Goal: Task Accomplishment & Management: Use online tool/utility

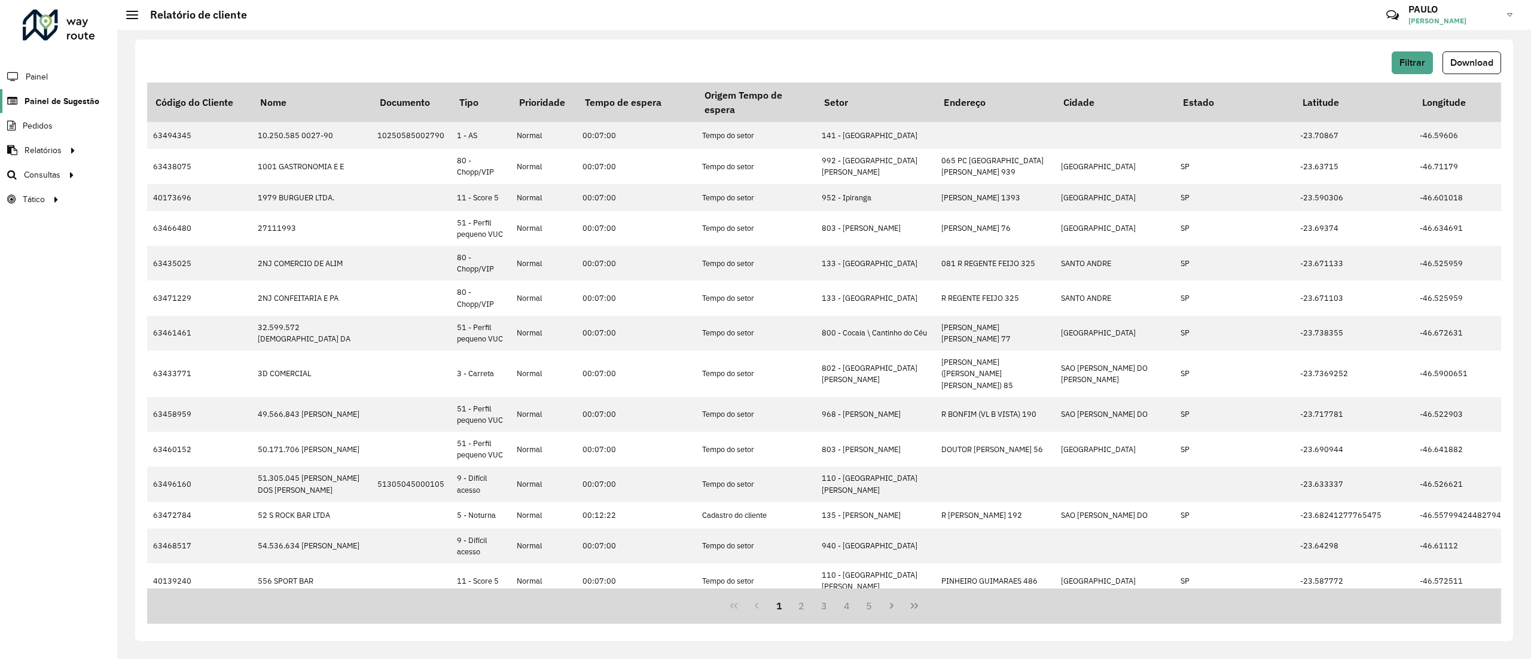
click at [39, 95] on span "Painel de Sugestão" at bounding box center [62, 101] width 75 height 13
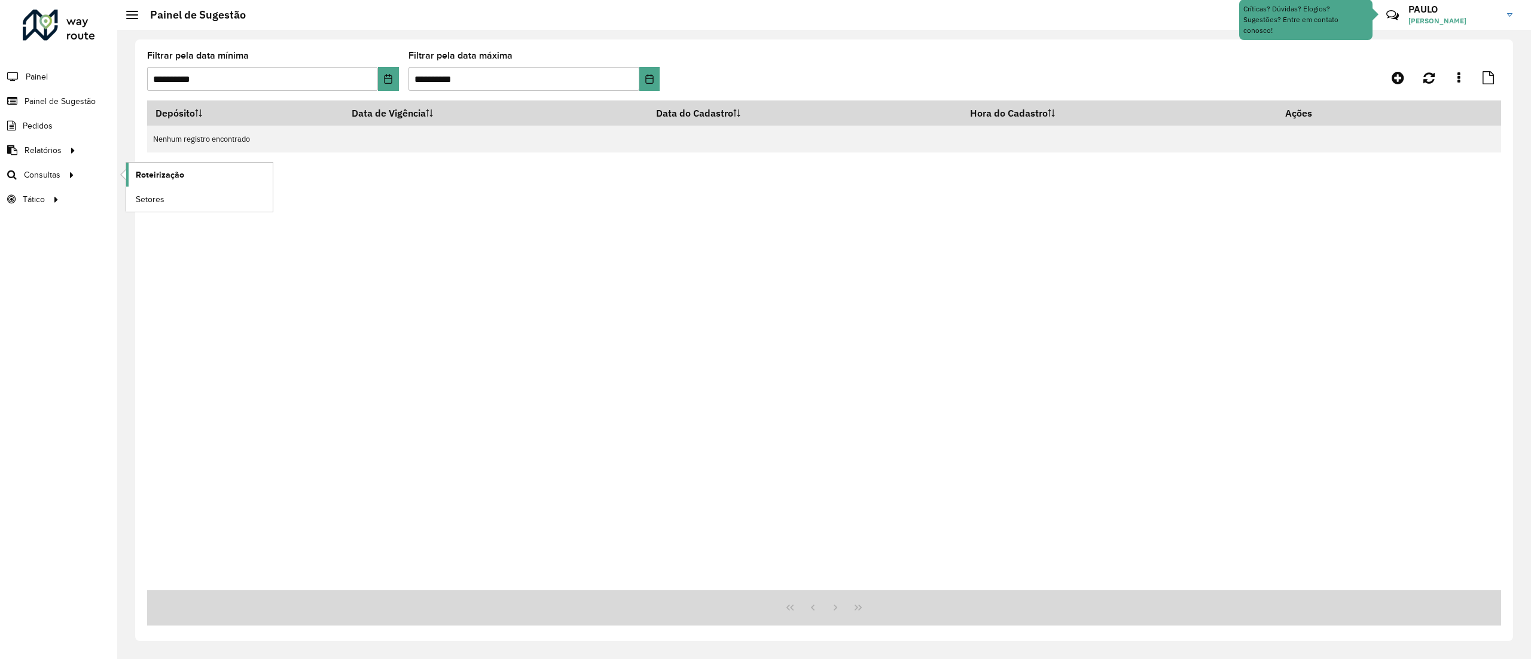
click at [149, 169] on span "Roteirização" at bounding box center [160, 175] width 48 height 13
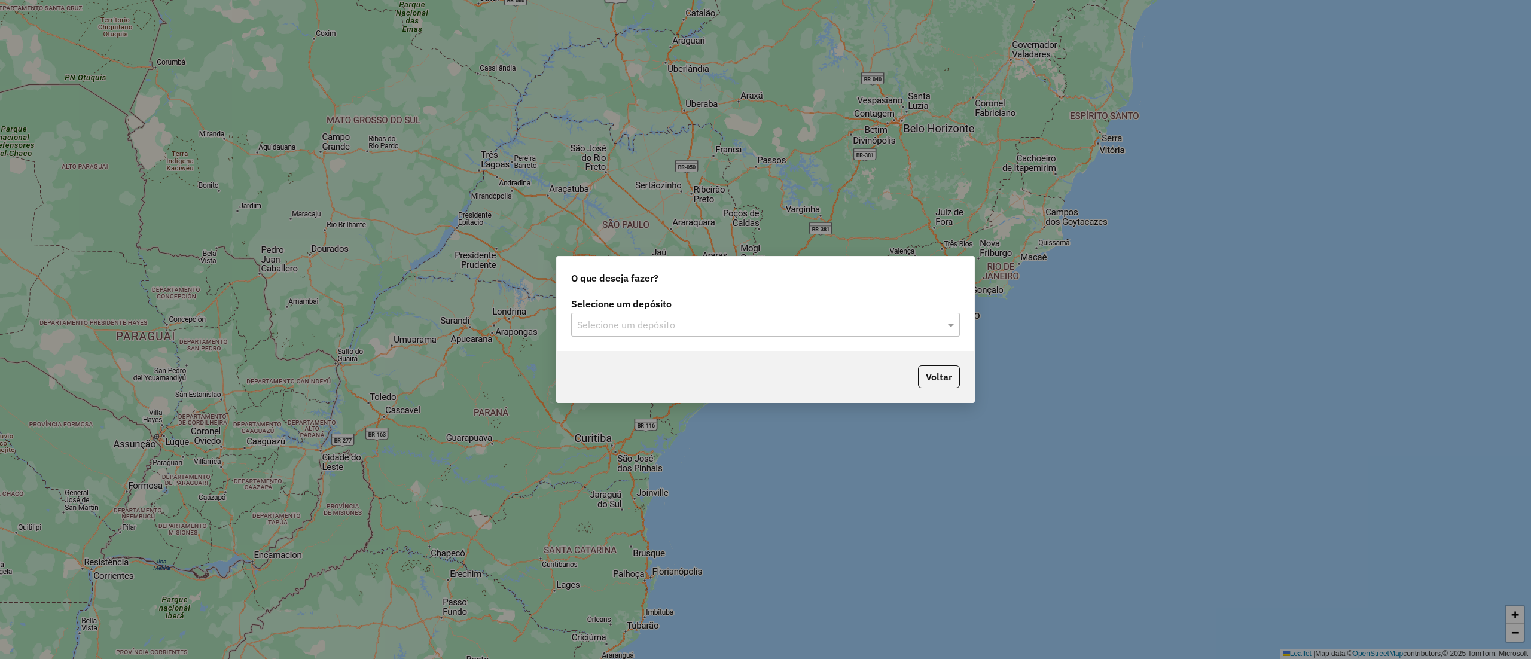
click at [658, 325] on input "text" at bounding box center [753, 325] width 353 height 14
click at [620, 387] on div "CDD Diadema" at bounding box center [765, 379] width 387 height 20
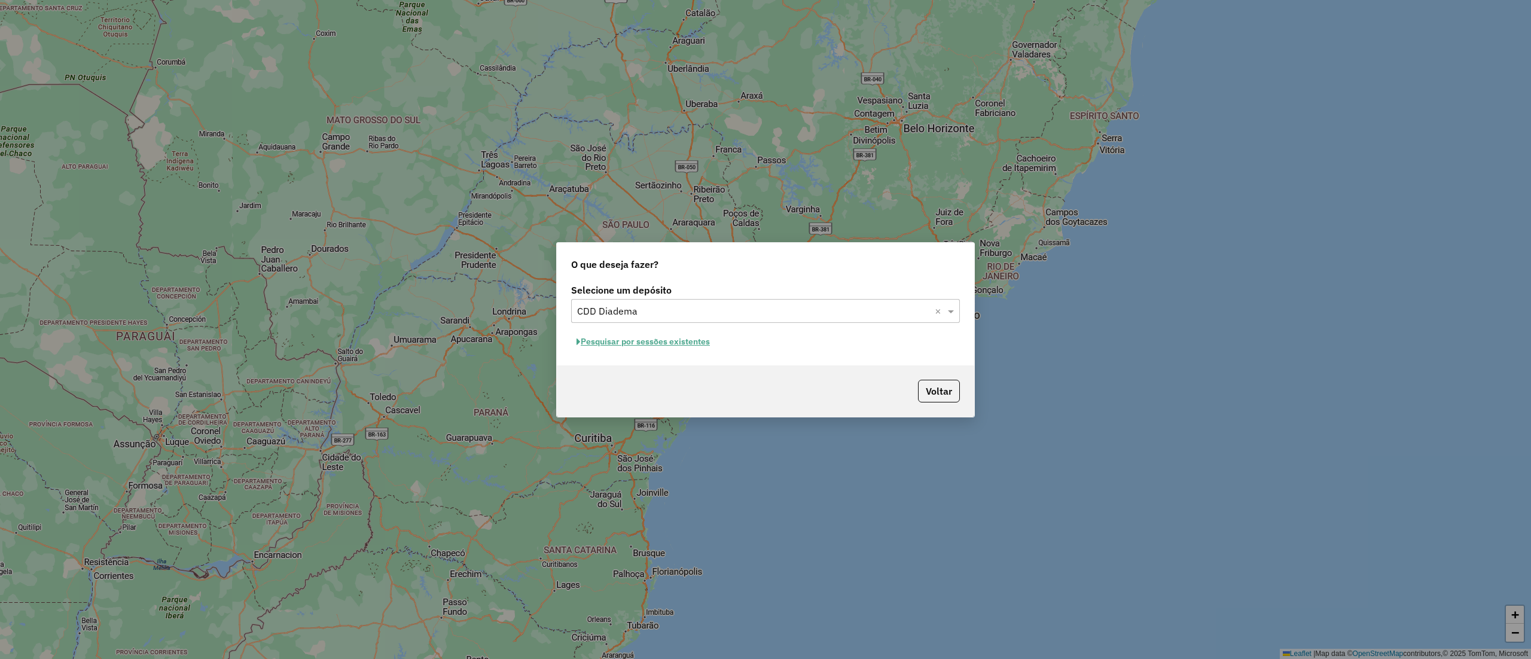
click at [661, 342] on button "Pesquisar por sessões existentes" at bounding box center [643, 341] width 144 height 19
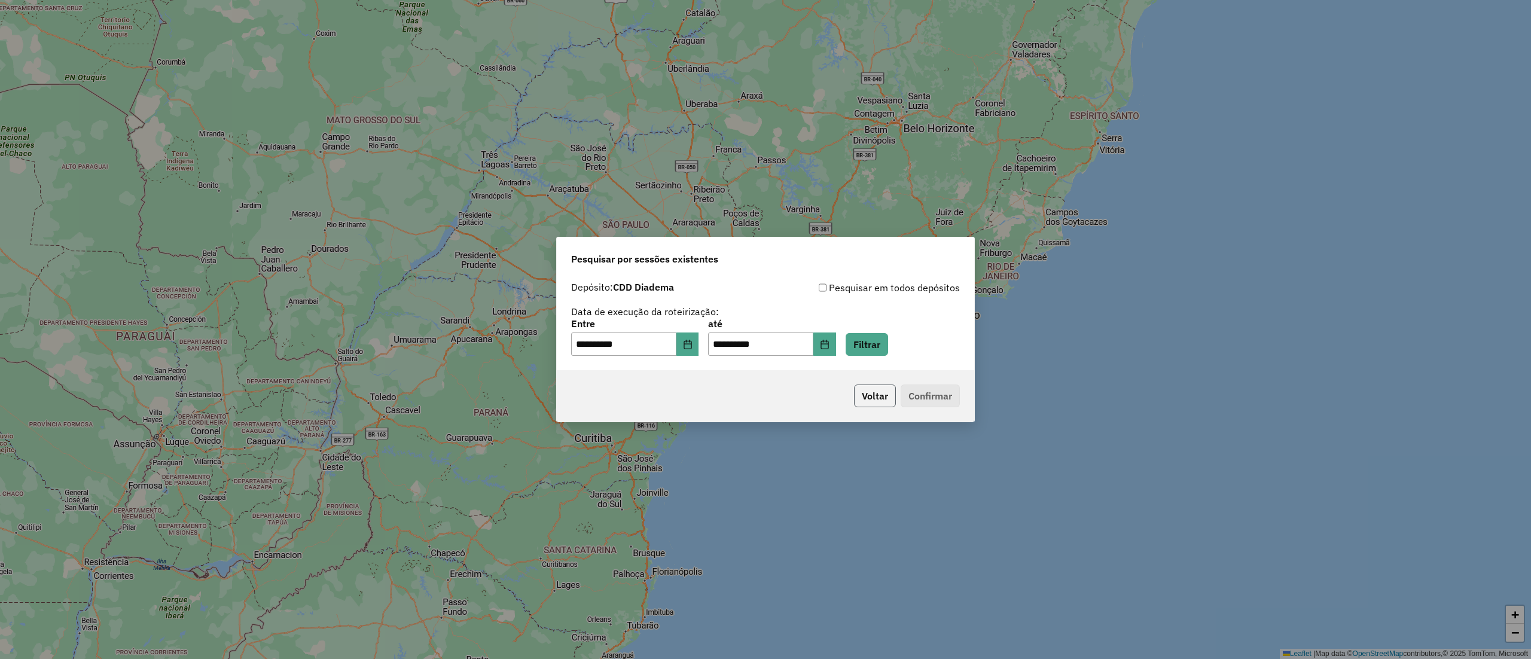
click at [867, 393] on button "Voltar" at bounding box center [875, 395] width 42 height 23
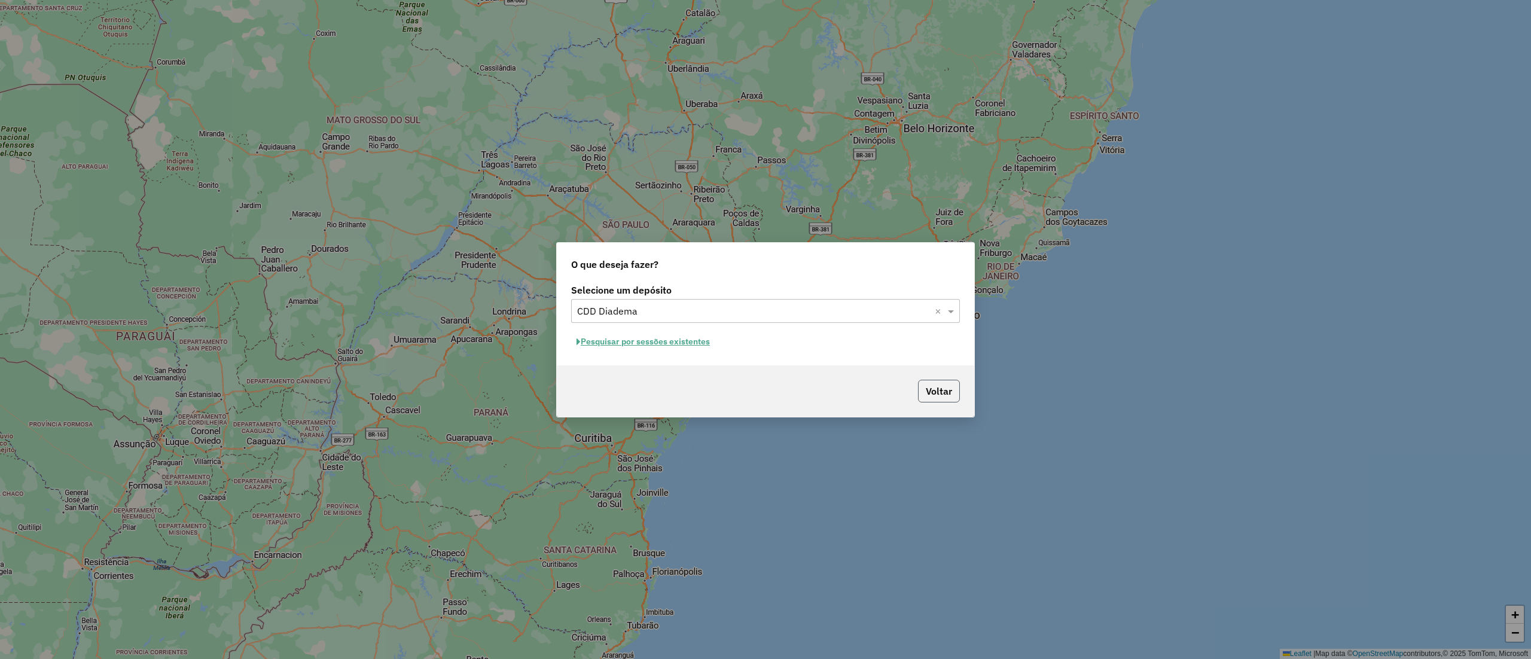
click at [945, 389] on button "Voltar" at bounding box center [939, 391] width 42 height 23
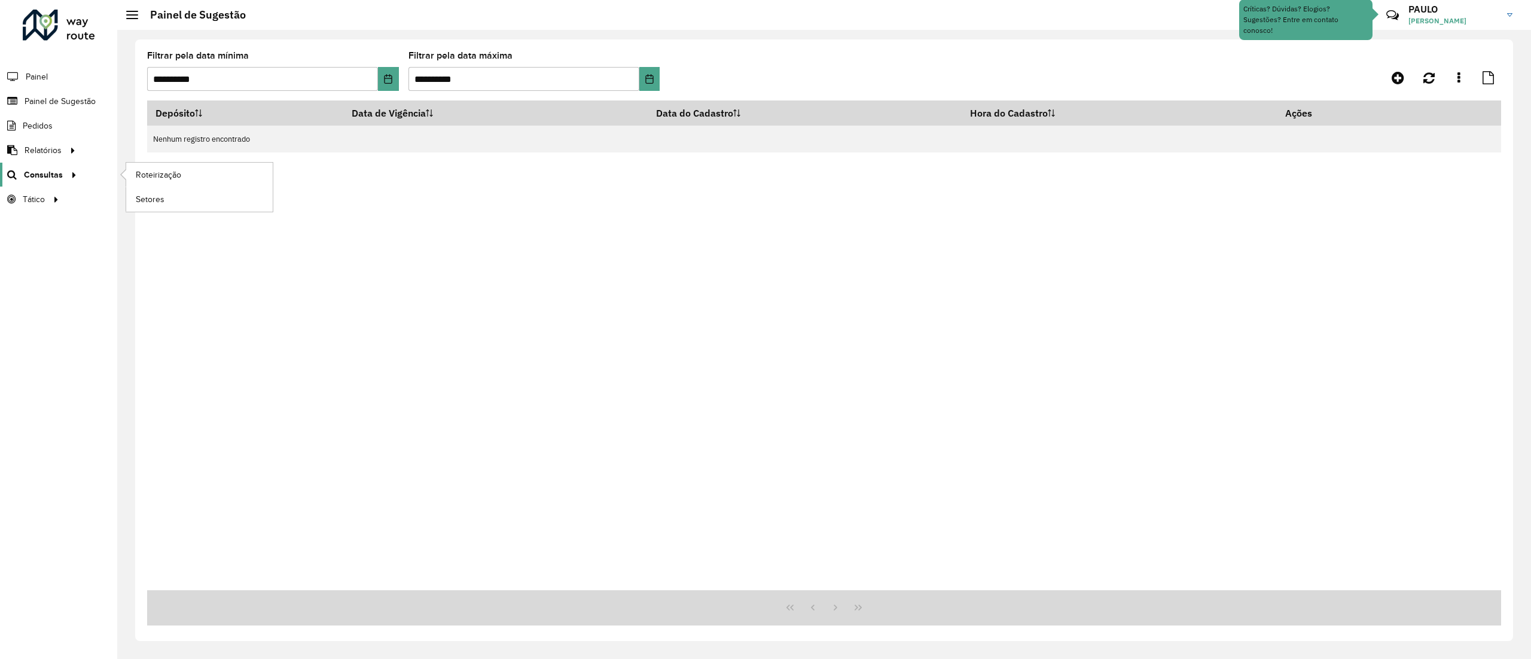
click at [56, 174] on span "Consultas" at bounding box center [43, 175] width 39 height 13
click at [204, 166] on link "Roteirização" at bounding box center [199, 175] width 146 height 24
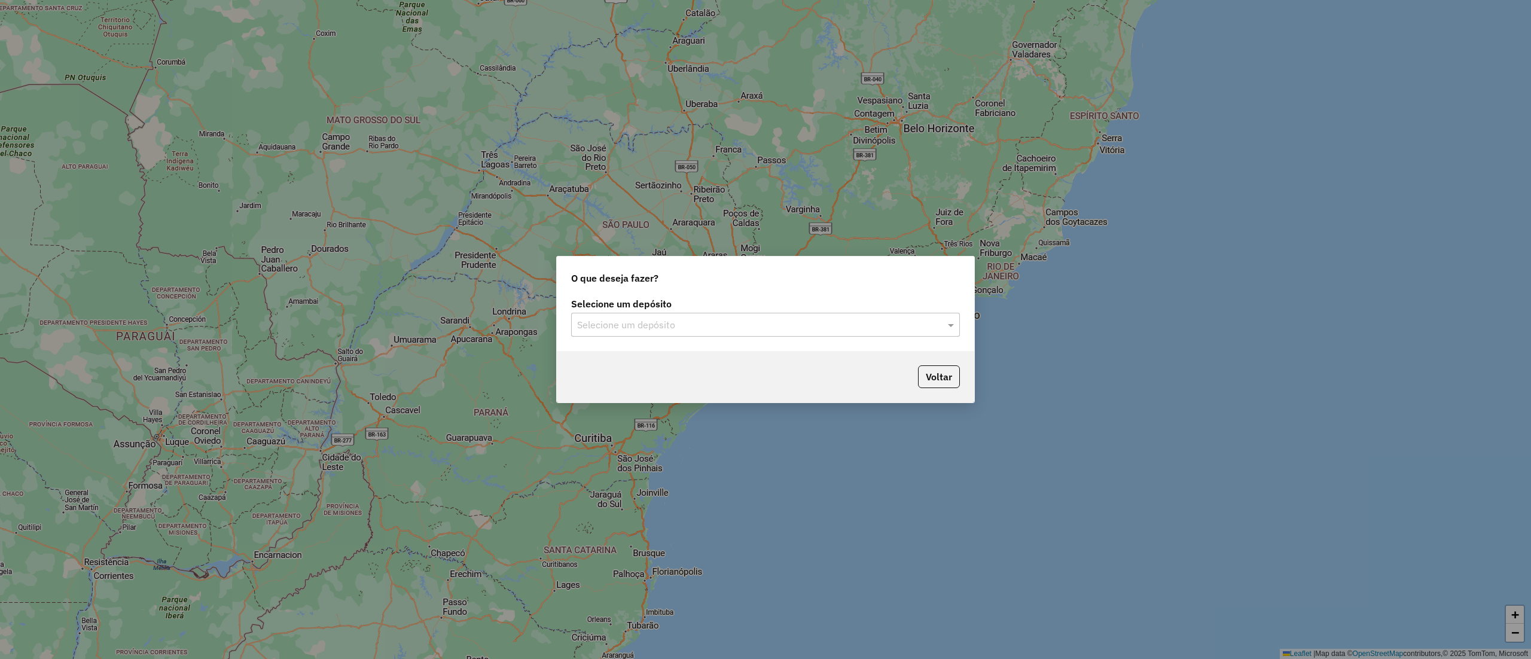
click at [710, 329] on input "text" at bounding box center [753, 325] width 353 height 14
drag, startPoint x: 603, startPoint y: 381, endPoint x: 617, endPoint y: 375, distance: 15.2
click at [604, 381] on span "CDD Diadema" at bounding box center [605, 379] width 59 height 10
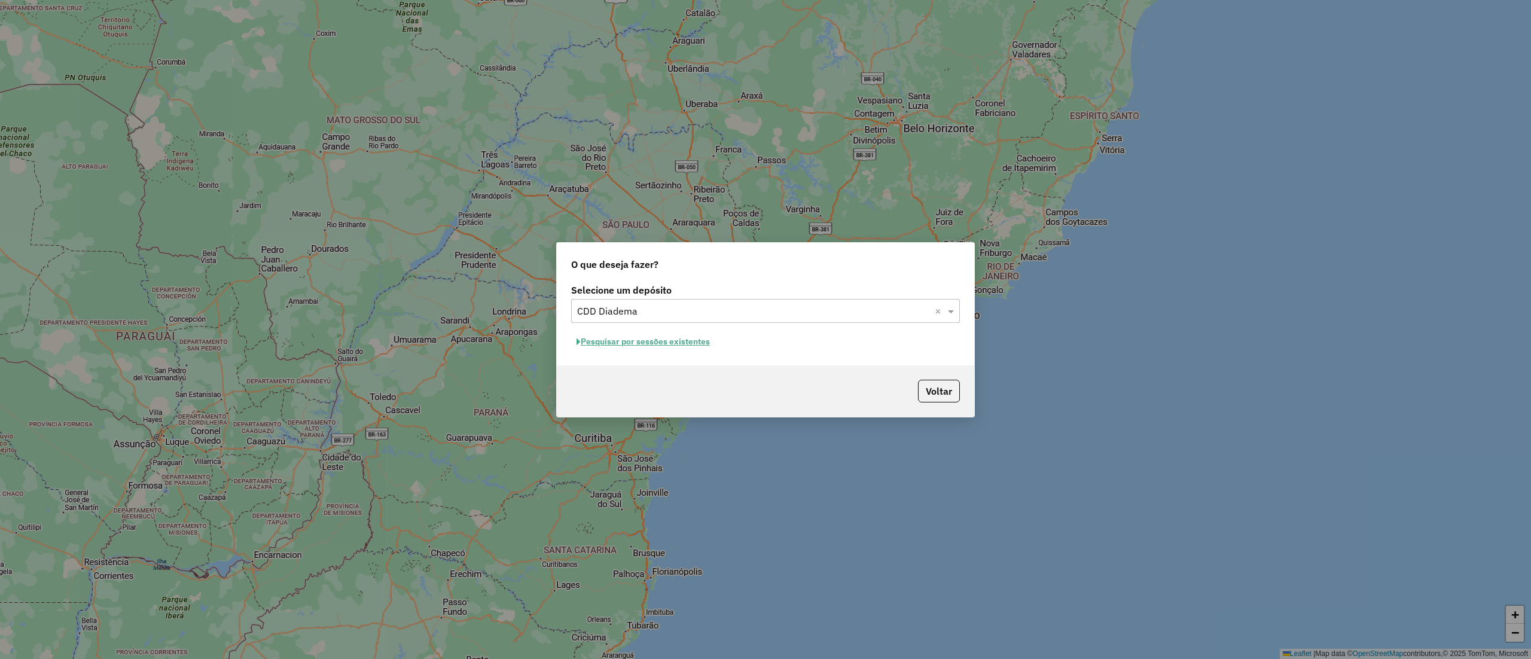
click at [661, 341] on button "Pesquisar por sessões existentes" at bounding box center [643, 341] width 144 height 19
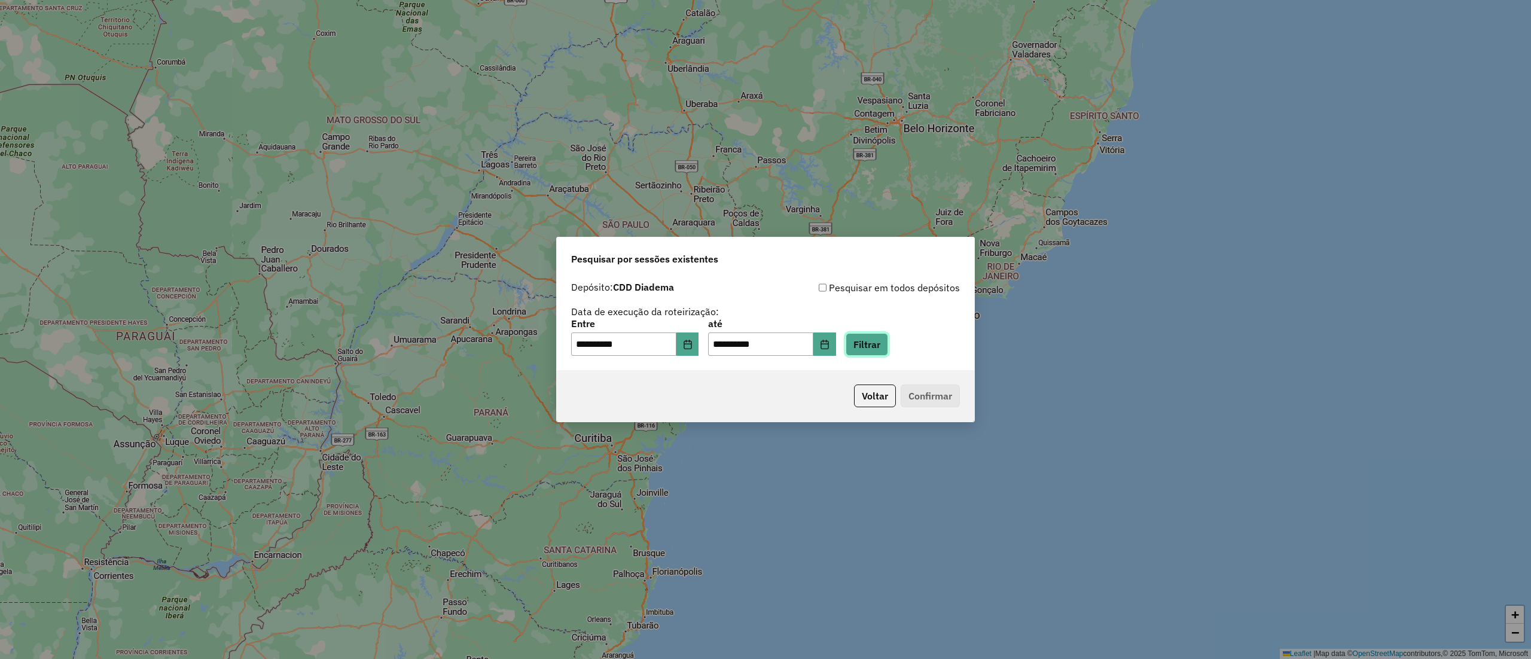
click at [880, 344] on button "Filtrar" at bounding box center [866, 344] width 42 height 23
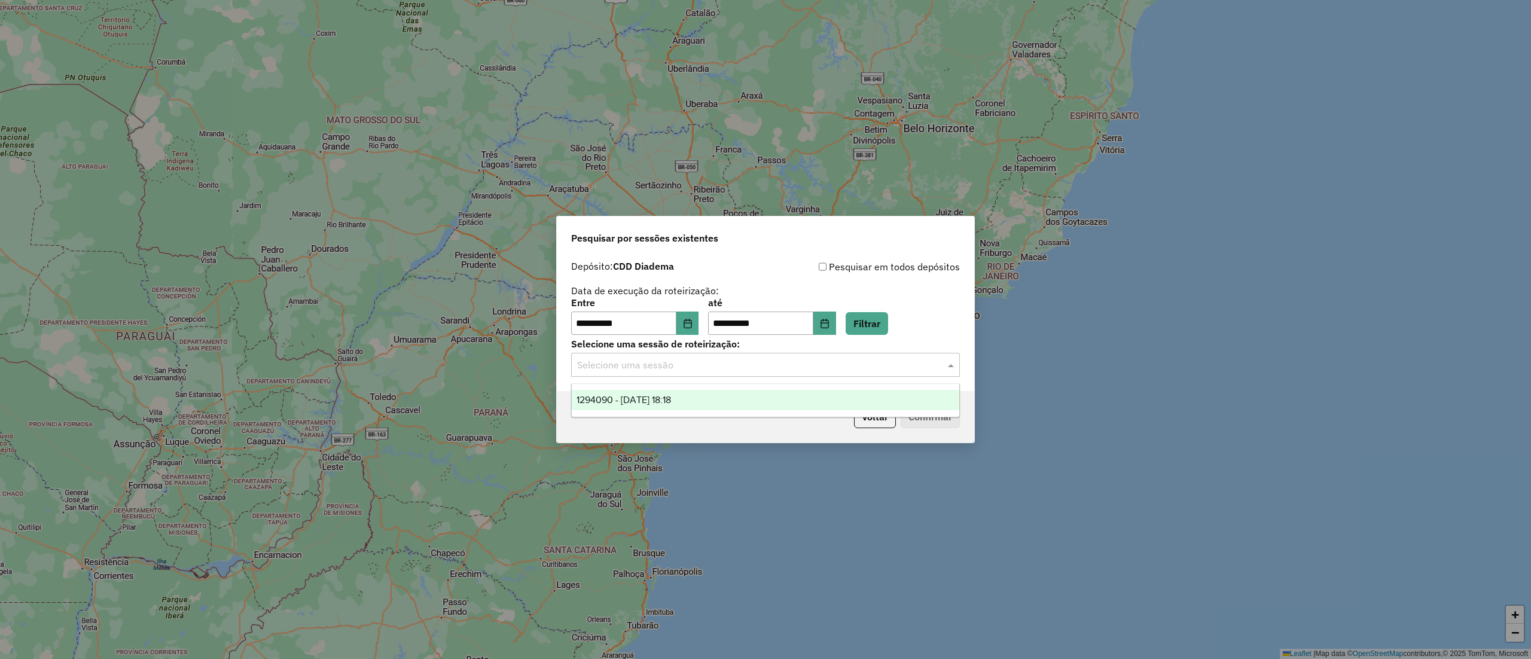
click at [721, 368] on input "text" at bounding box center [753, 365] width 353 height 14
click at [671, 402] on span "1294090 - 14/10/2025 18:18" at bounding box center [623, 400] width 94 height 10
click at [933, 418] on button "Confirmar" at bounding box center [929, 416] width 59 height 23
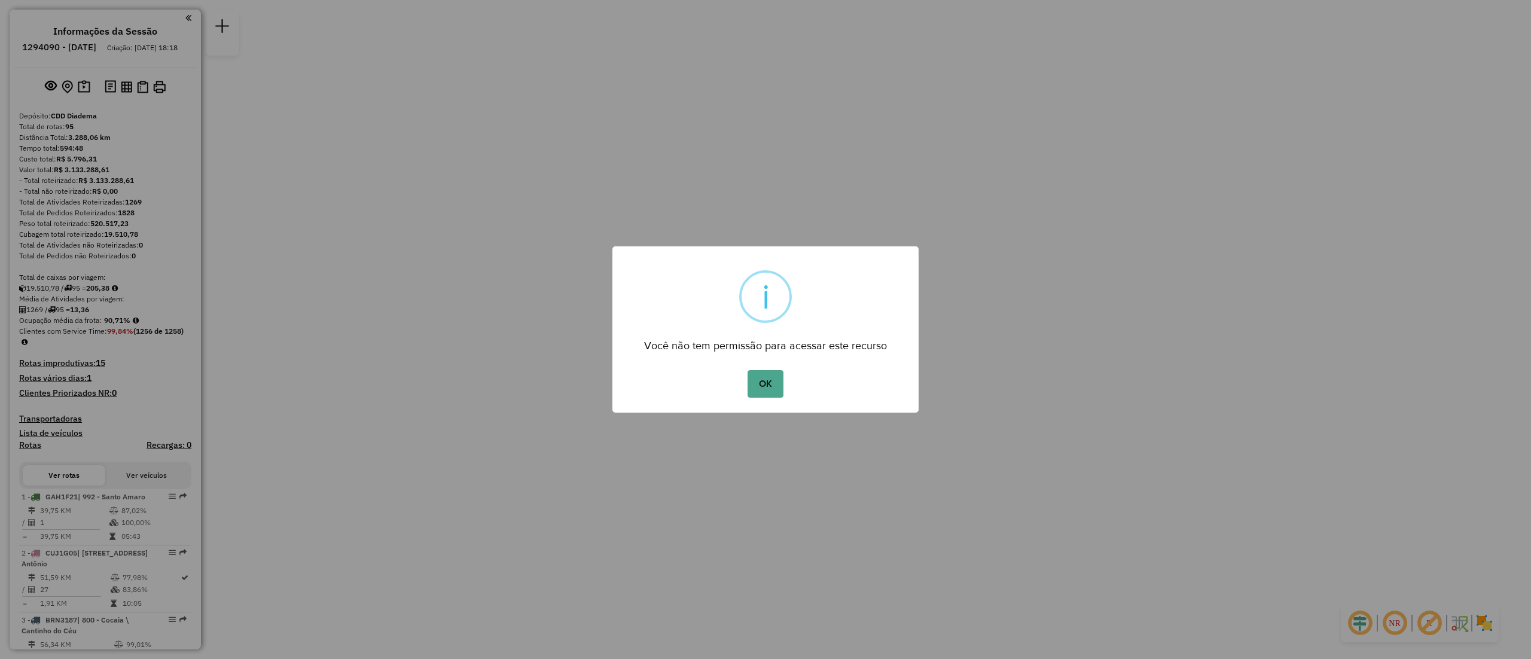
click at [918, 349] on div "× i Você não tem permissão para acessar este recurso OK No Cancel" at bounding box center [765, 329] width 1531 height 659
click at [814, 389] on div "OK No Cancel" at bounding box center [765, 383] width 306 height 33
drag, startPoint x: 654, startPoint y: 342, endPoint x: 826, endPoint y: 347, distance: 172.3
click at [818, 350] on div "Você não tem permissão para acessar este recurso" at bounding box center [765, 341] width 306 height 27
click at [856, 337] on div "Você não tem permissão para acessar este recurso" at bounding box center [765, 341] width 306 height 27
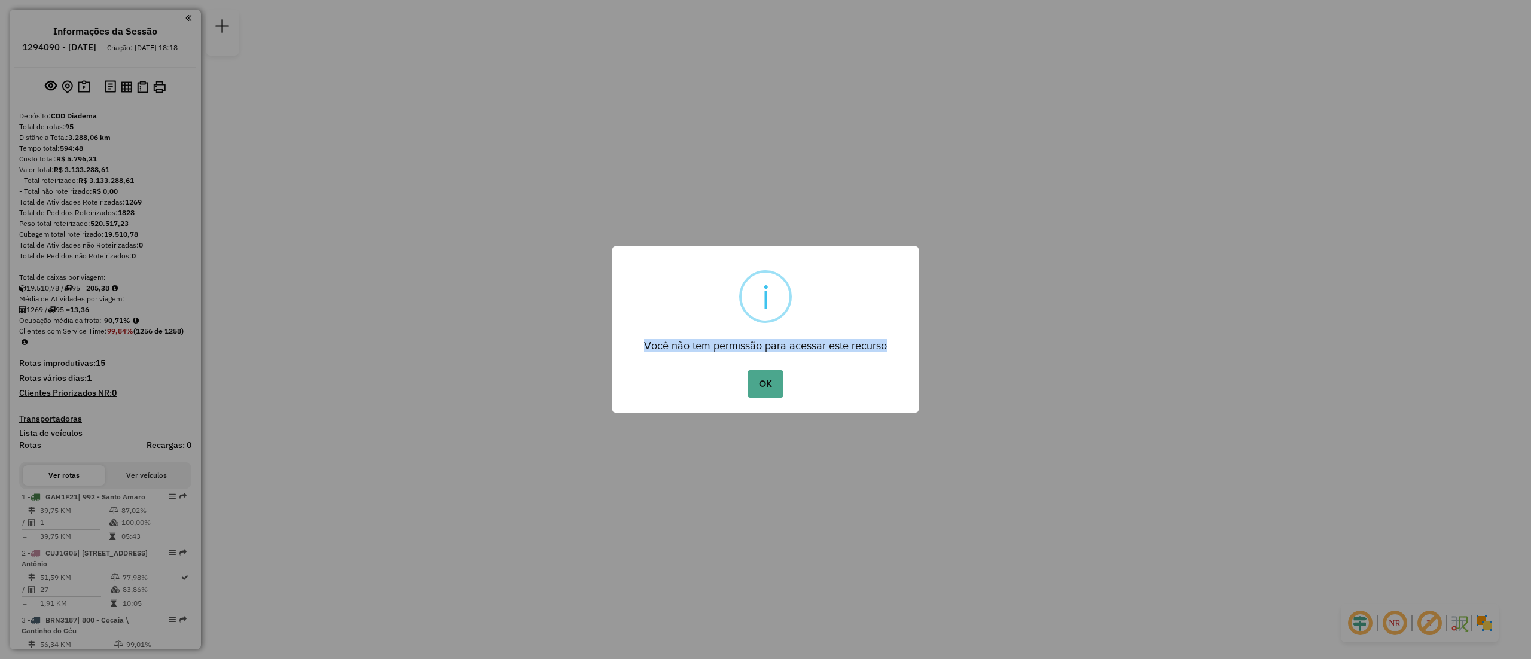
drag, startPoint x: 642, startPoint y: 346, endPoint x: 886, endPoint y: 347, distance: 243.9
click at [886, 347] on div "Você não tem permissão para acessar este recurso" at bounding box center [765, 341] width 306 height 27
click at [787, 308] on div "i" at bounding box center [765, 296] width 53 height 53
click at [768, 389] on button "OK" at bounding box center [764, 384] width 35 height 28
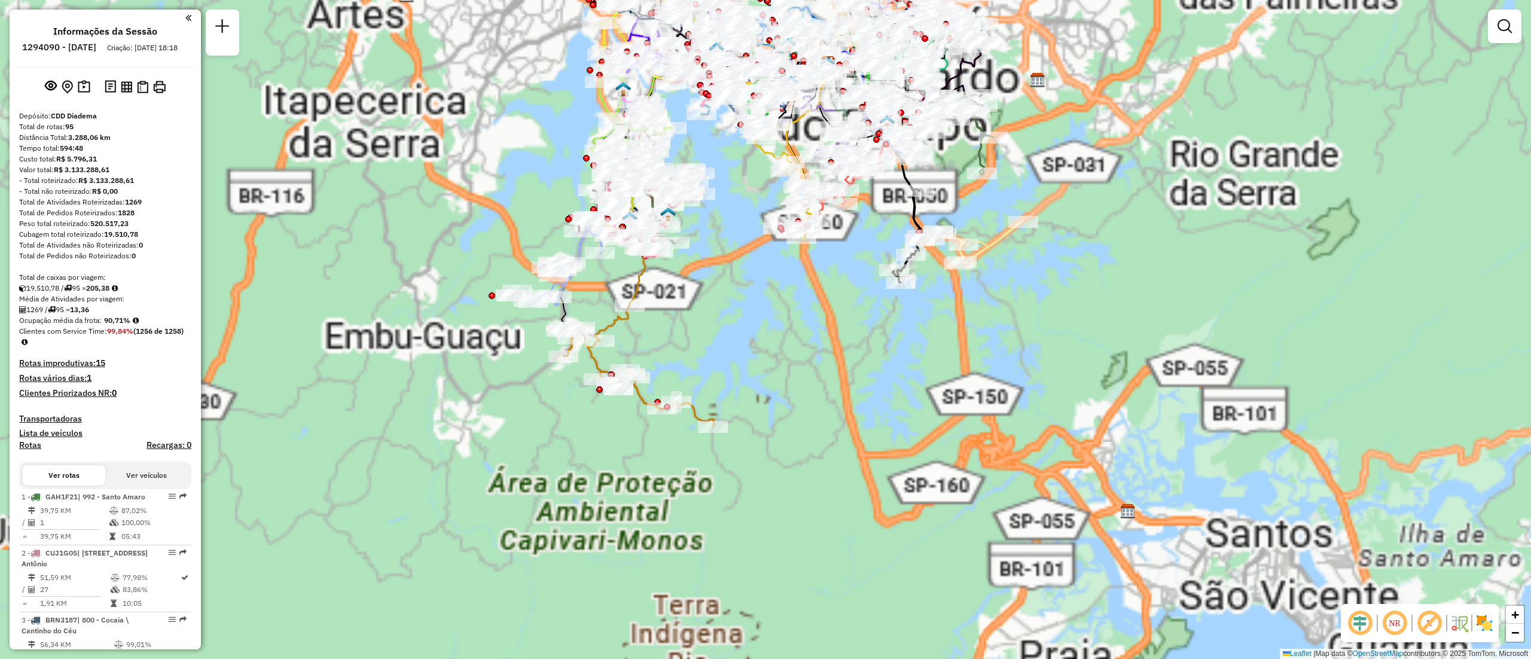
drag, startPoint x: 797, startPoint y: 328, endPoint x: 769, endPoint y: 369, distance: 50.4
click at [798, 452] on div "Janela de atendimento Grade de atendimento Capacidade Transportadoras Veículos …" at bounding box center [765, 329] width 1531 height 659
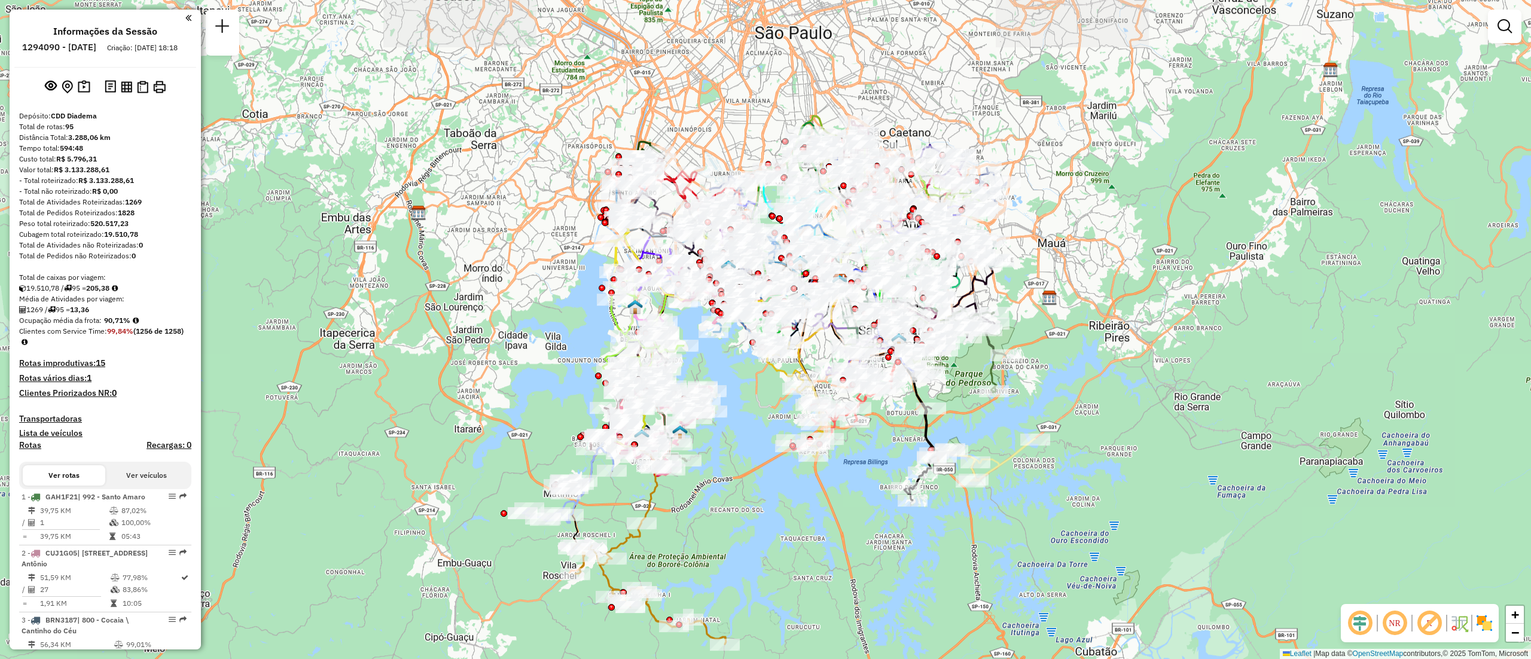
drag, startPoint x: 773, startPoint y: 403, endPoint x: 780, endPoint y: 471, distance: 68.5
click at [780, 471] on div "Janela de atendimento Grade de atendimento Capacidade Transportadoras Veículos …" at bounding box center [765, 329] width 1531 height 659
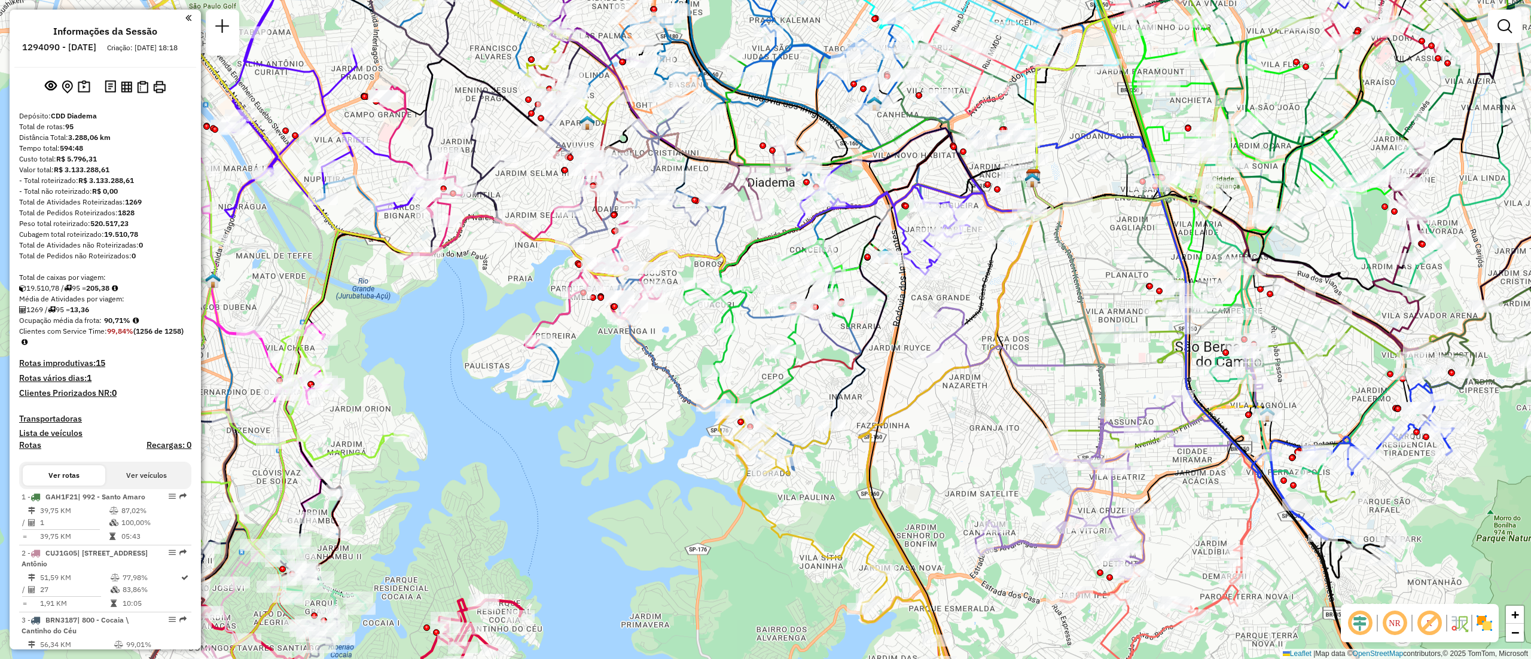
click at [1433, 624] on em at bounding box center [1429, 623] width 29 height 29
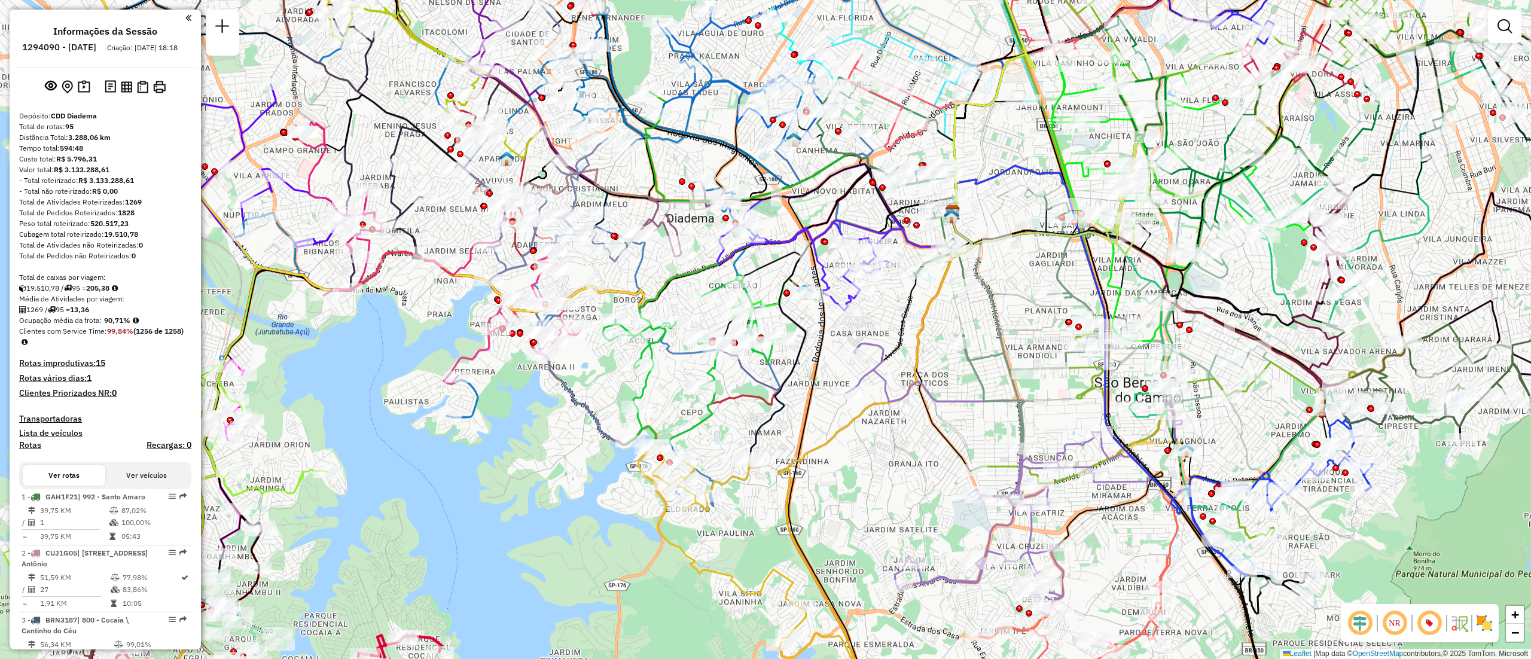
drag, startPoint x: 807, startPoint y: 398, endPoint x: 726, endPoint y: 434, distance: 88.3
click at [726, 434] on div "Janela de atendimento Grade de atendimento Capacidade Transportadoras Veículos …" at bounding box center [765, 329] width 1531 height 659
select select "**********"
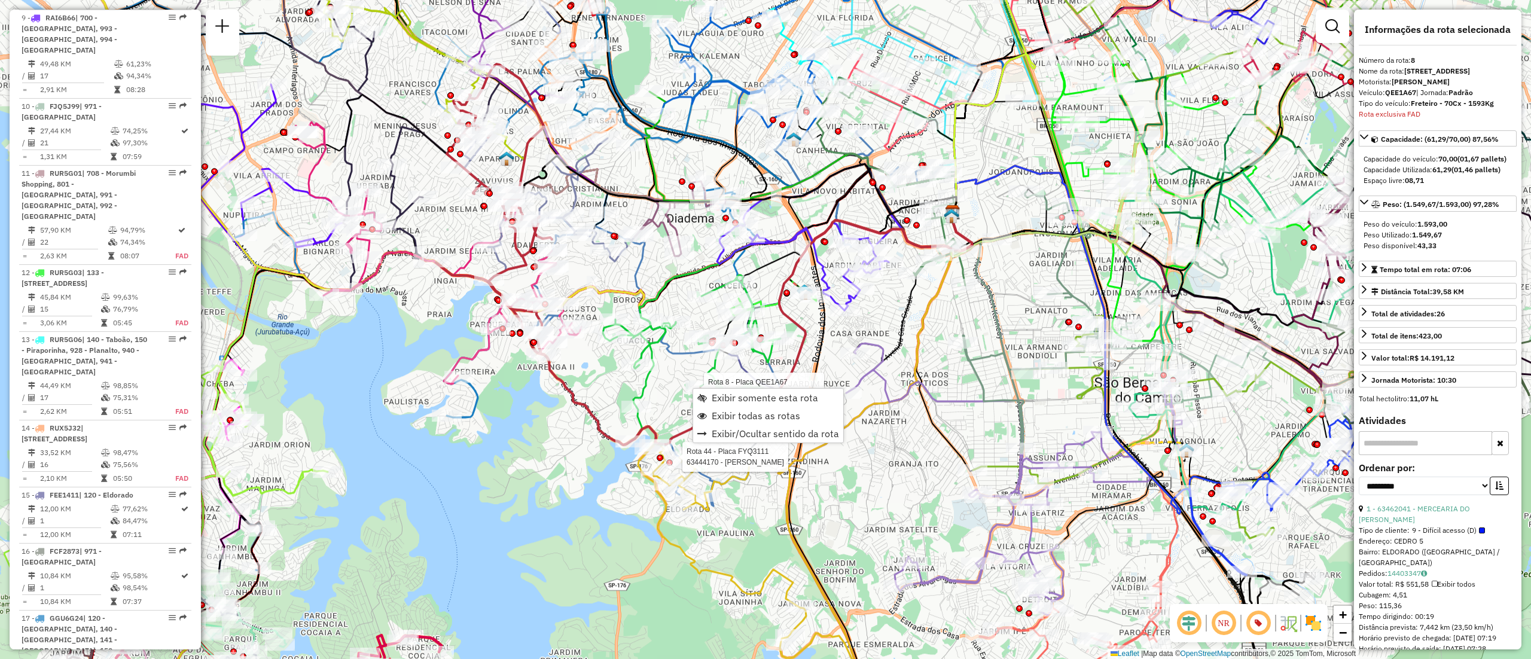
scroll to position [991, 0]
click at [795, 398] on span "Exibir somente esta rota" at bounding box center [764, 398] width 106 height 10
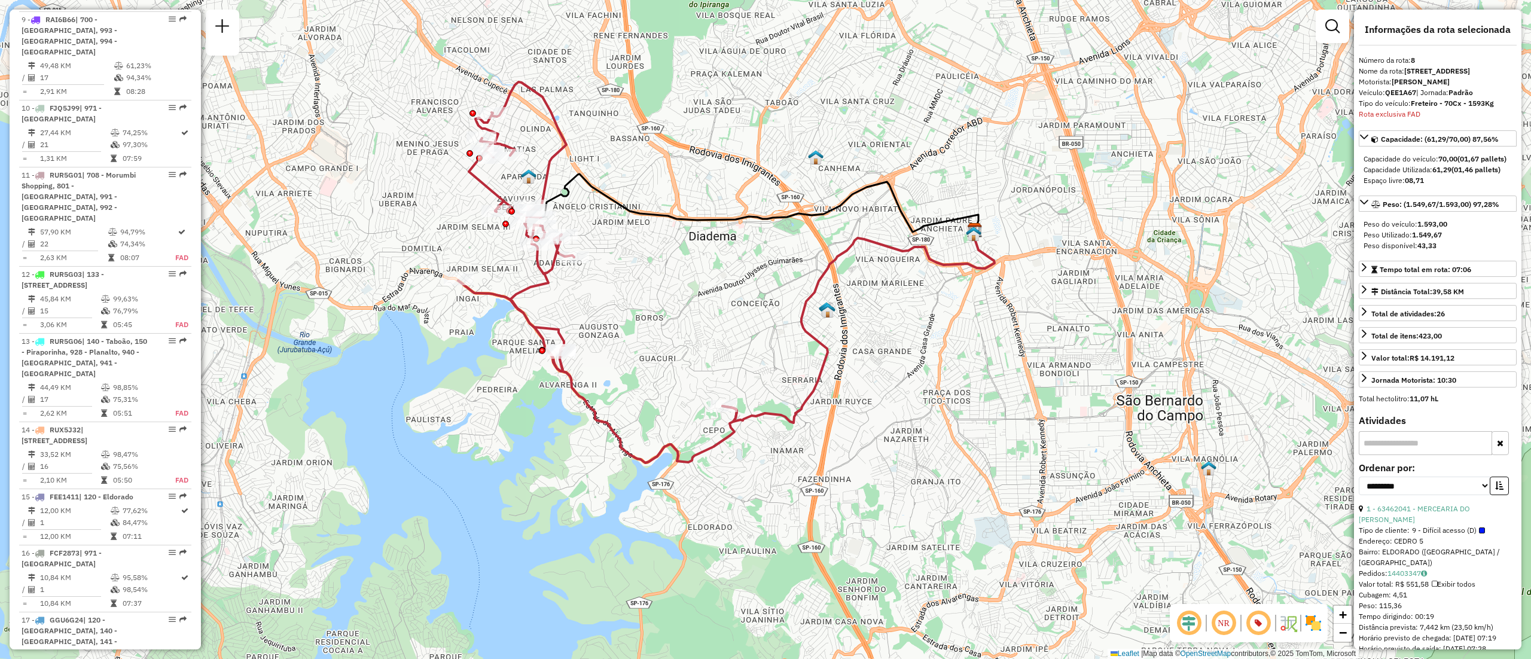
drag, startPoint x: 750, startPoint y: 409, endPoint x: 708, endPoint y: 348, distance: 73.6
click at [708, 348] on div "Janela de atendimento Grade de atendimento Capacidade Transportadoras Veículos …" at bounding box center [765, 329] width 1531 height 659
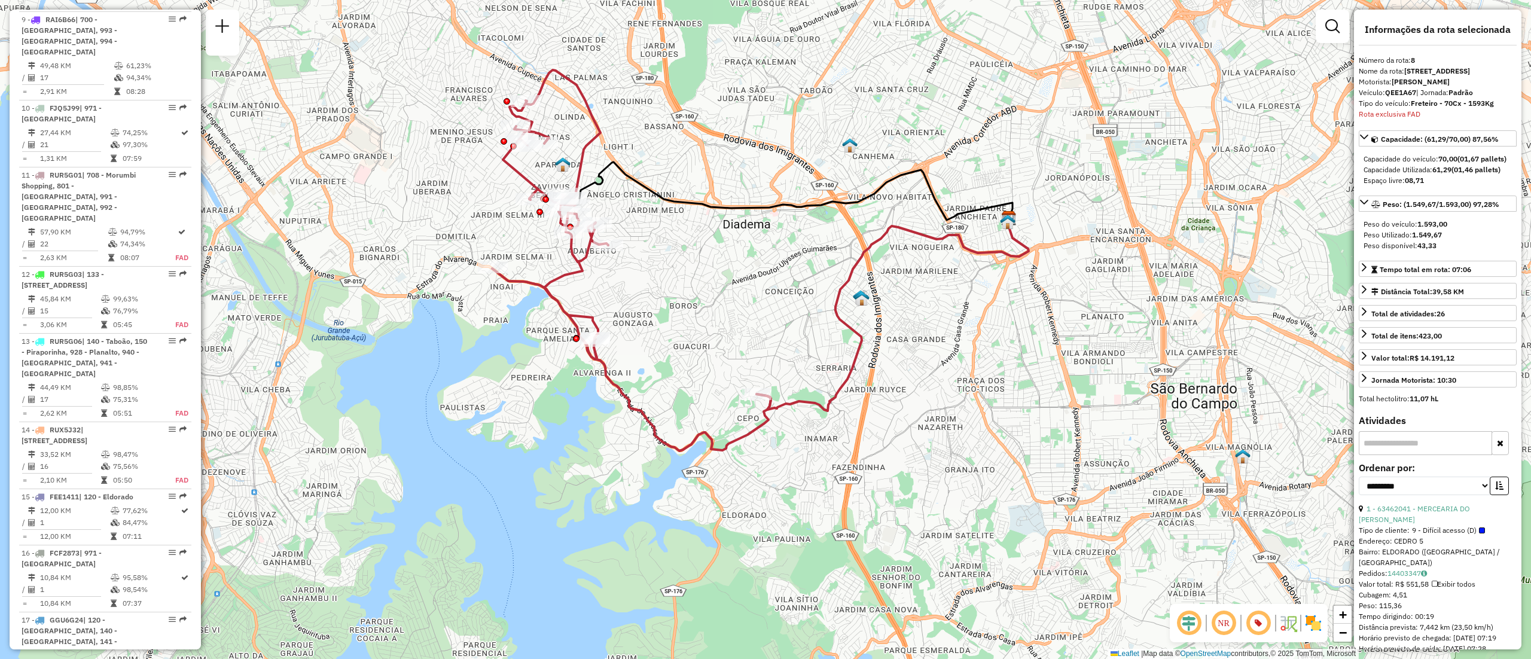
drag, startPoint x: 706, startPoint y: 320, endPoint x: 747, endPoint y: 332, distance: 42.8
click at [747, 332] on div "Janela de atendimento Grade de atendimento Capacidade Transportadoras Veículos …" at bounding box center [765, 329] width 1531 height 659
type input "*****"
click at [823, 99] on li "63495795 - RESTAURANTE E CHOPERIA DA CHACARA DELIVE (Rota: 2 - Sequência: 8)" at bounding box center [731, 93] width 390 height 18
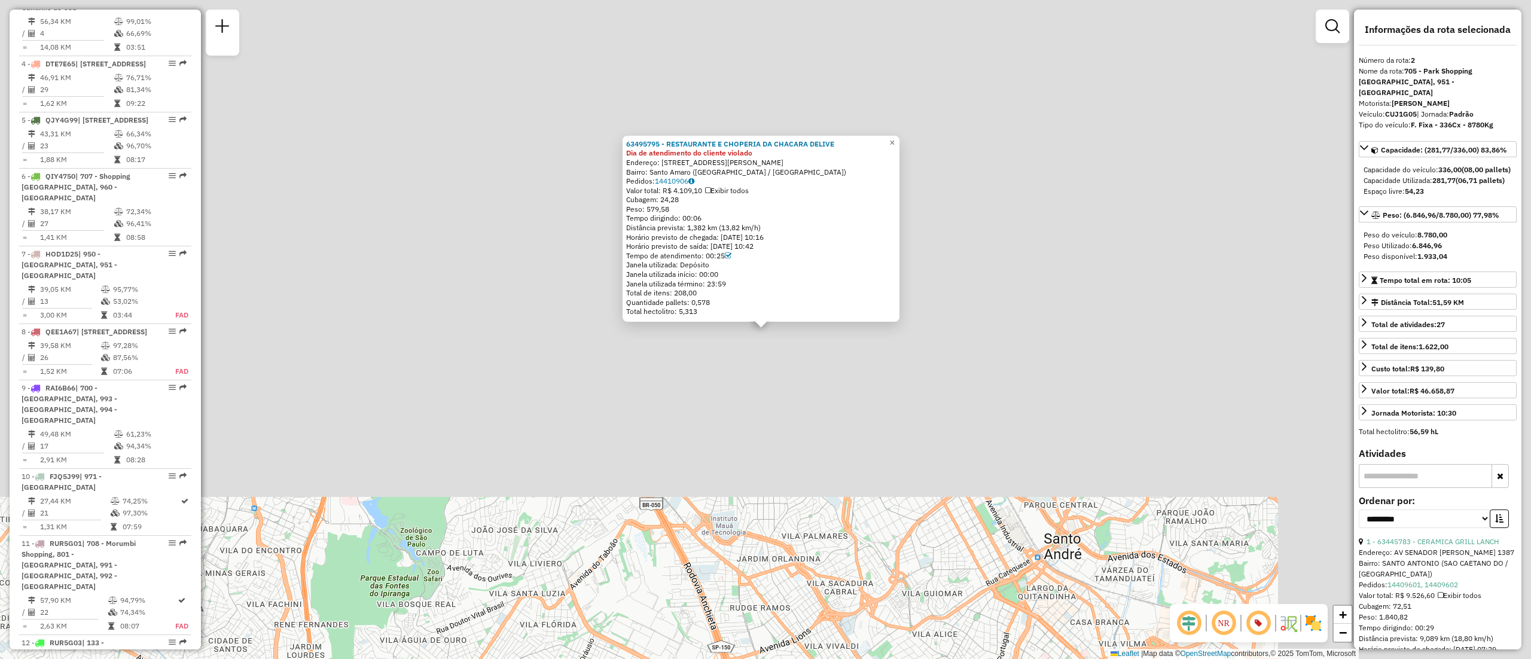
scroll to position [557, 0]
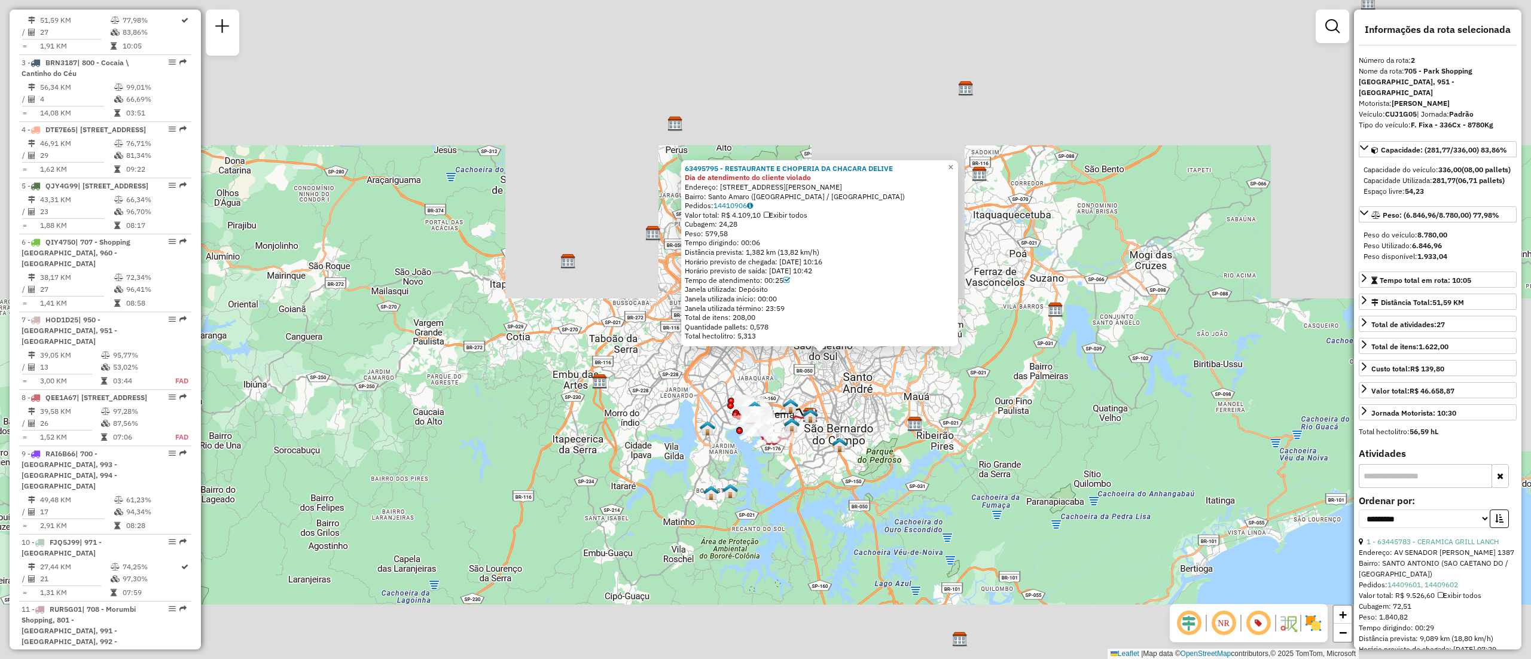
drag, startPoint x: 859, startPoint y: 506, endPoint x: 847, endPoint y: 439, distance: 67.9
click at [847, 439] on div "63495795 - RESTAURANTE E CHOPERIA DA CHACARA DELIVE Dia de atendimento do clien…" at bounding box center [765, 329] width 1531 height 659
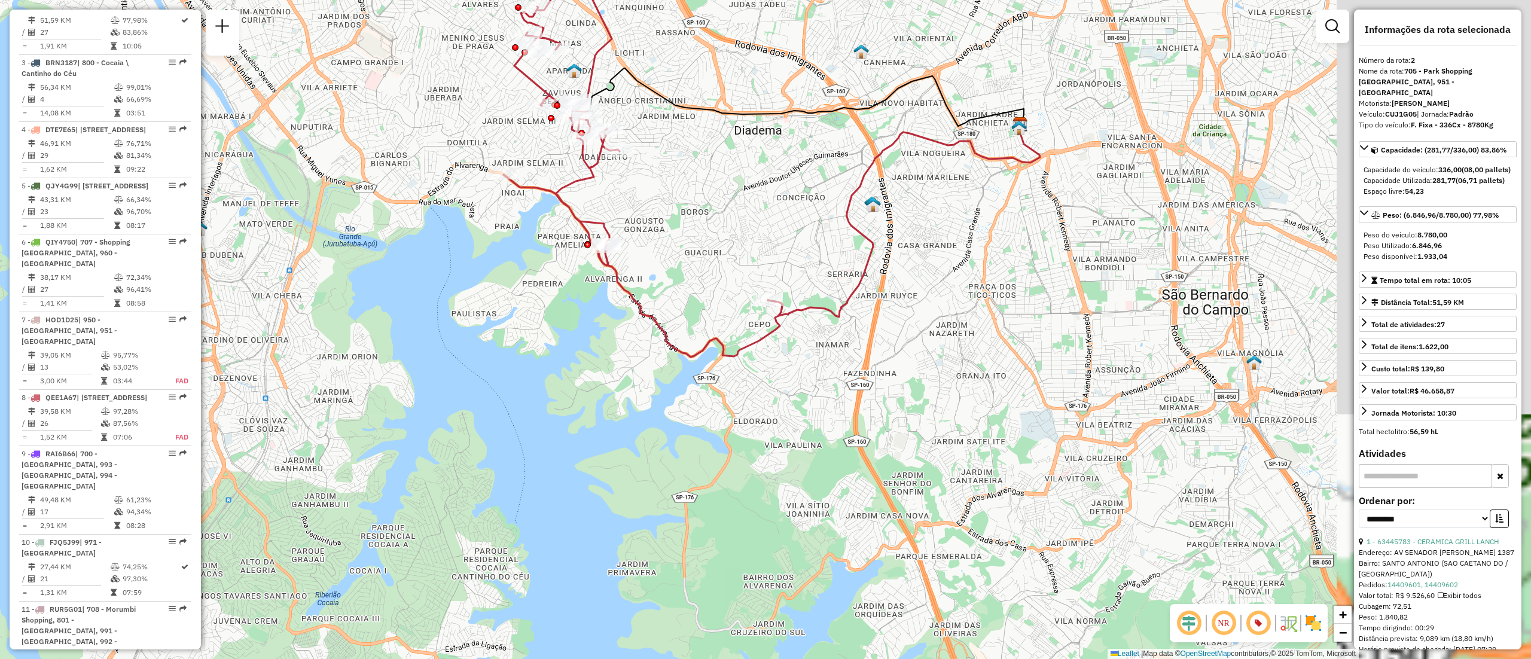
drag, startPoint x: 910, startPoint y: 361, endPoint x: 622, endPoint y: 425, distance: 294.7
click at [622, 425] on div "63495795 - RESTAURANTE E CHOPERIA DA CHACARA DELIVE Dia de atendimento do clien…" at bounding box center [765, 329] width 1531 height 659
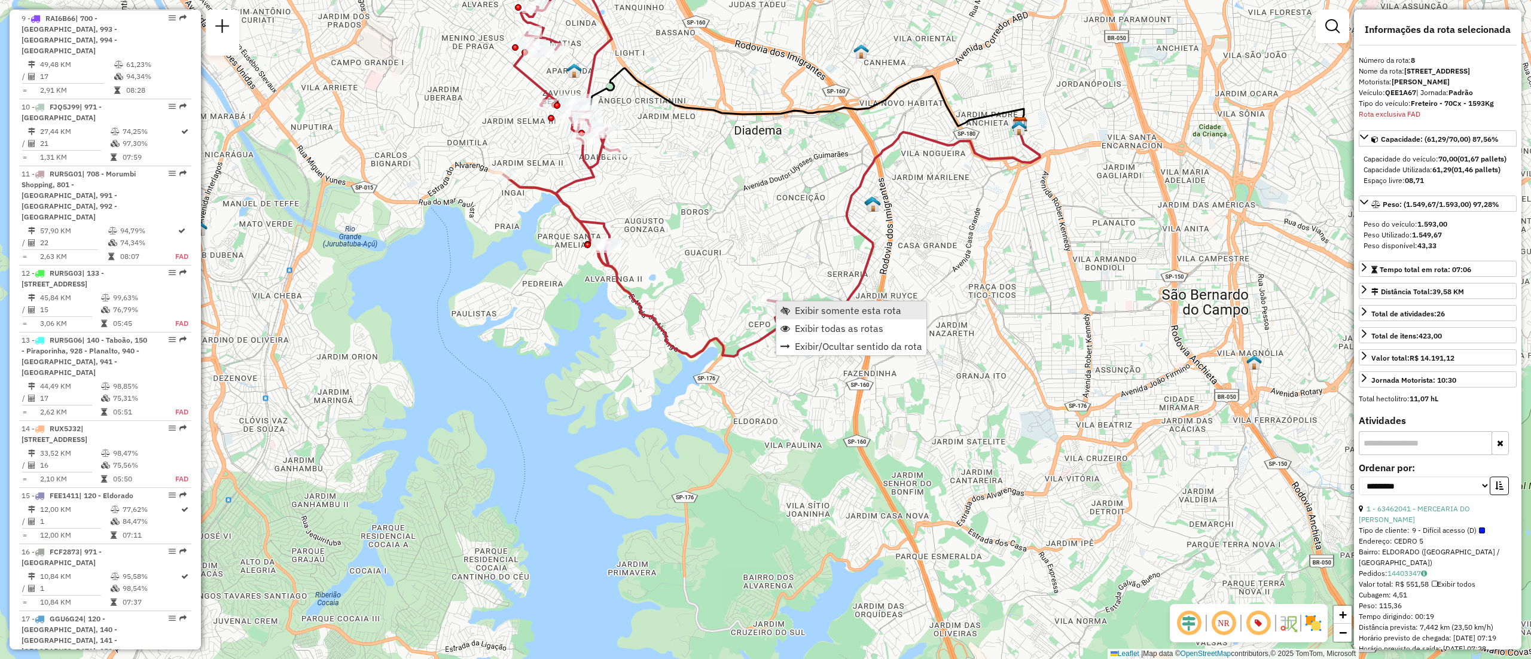
scroll to position [993, 0]
click at [835, 324] on span "Exibir todas as rotas" at bounding box center [839, 328] width 88 height 10
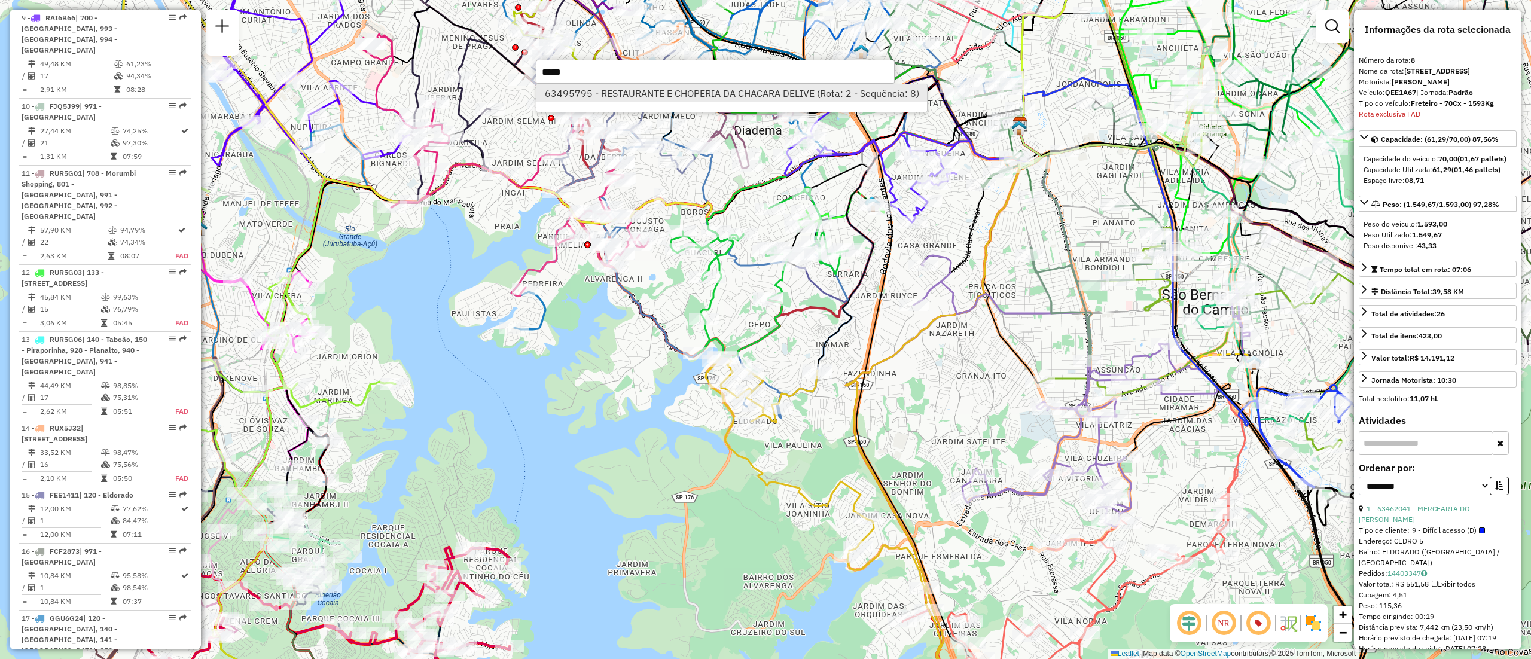
type input "*****"
click at [768, 93] on li "63495795 - RESTAURANTE E CHOPERIA DA CHACARA DELIVE (Rota: 2 - Sequência: 8)" at bounding box center [731, 93] width 390 height 18
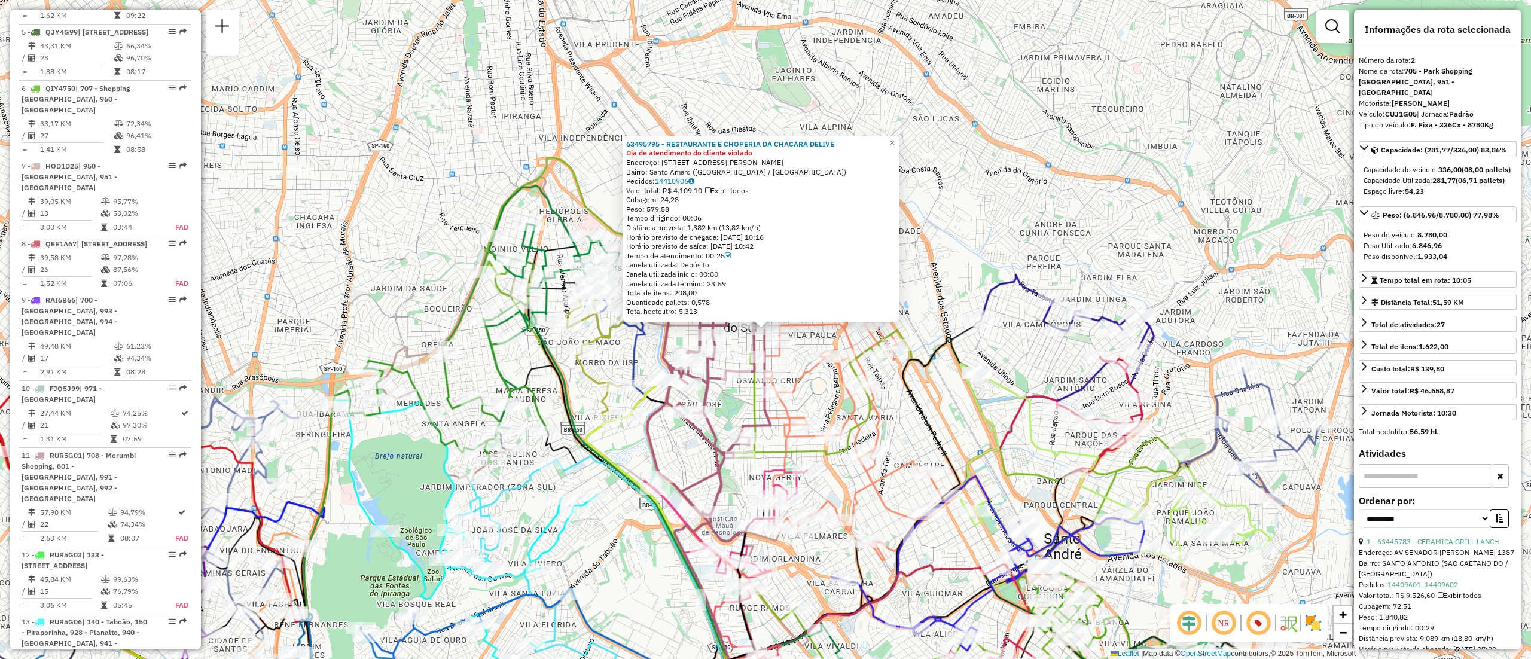
scroll to position [557, 0]
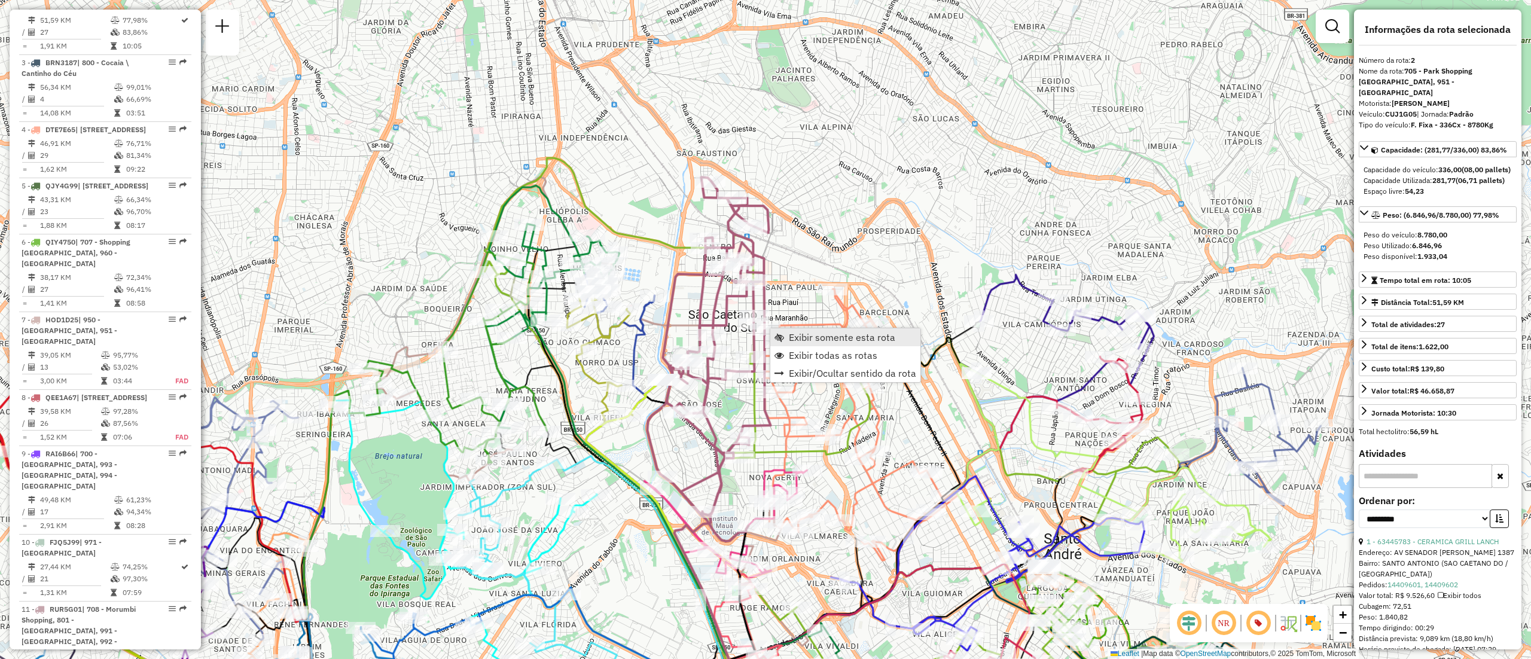
click at [813, 341] on span "Exibir somente esta rota" at bounding box center [842, 337] width 106 height 10
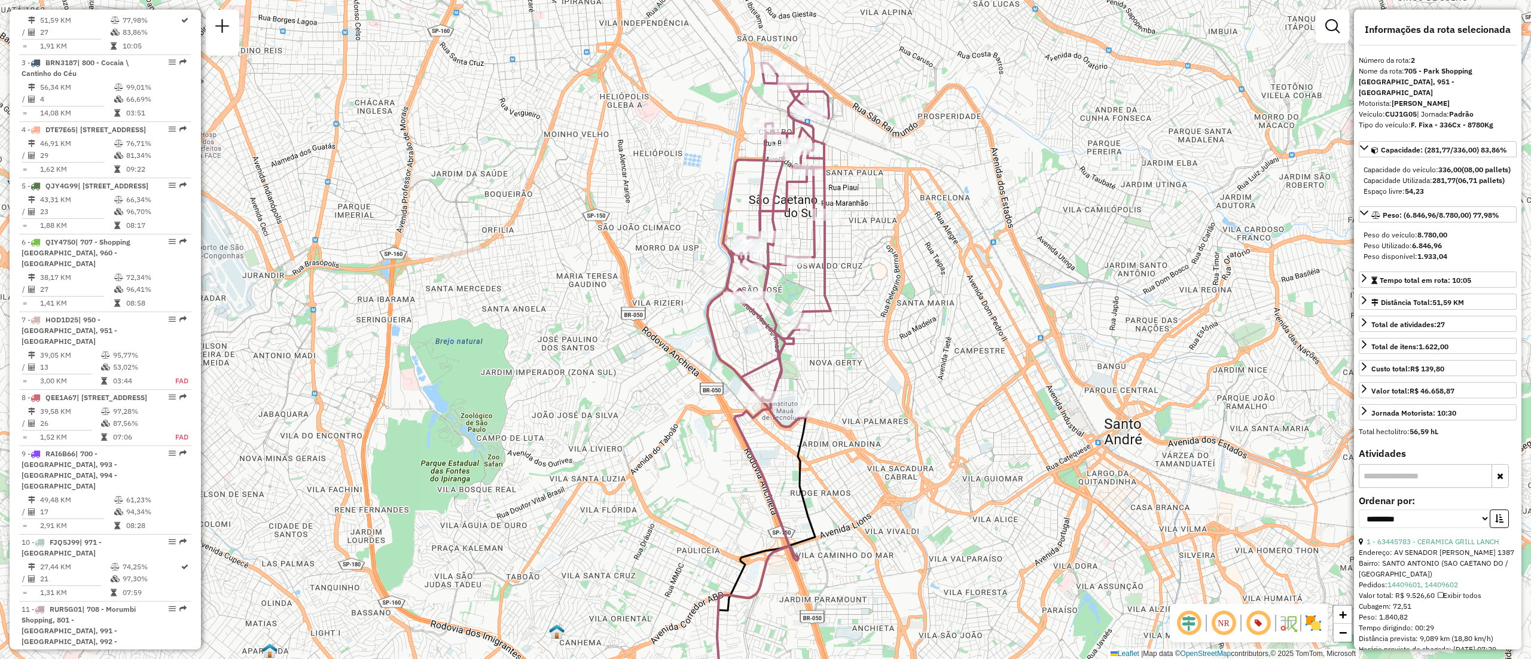
drag, startPoint x: 821, startPoint y: 152, endPoint x: 797, endPoint y: 227, distance: 79.0
click at [784, 255] on div "Janela de atendimento Grade de atendimento Capacidade Transportadoras Veículos …" at bounding box center [765, 329] width 1531 height 659
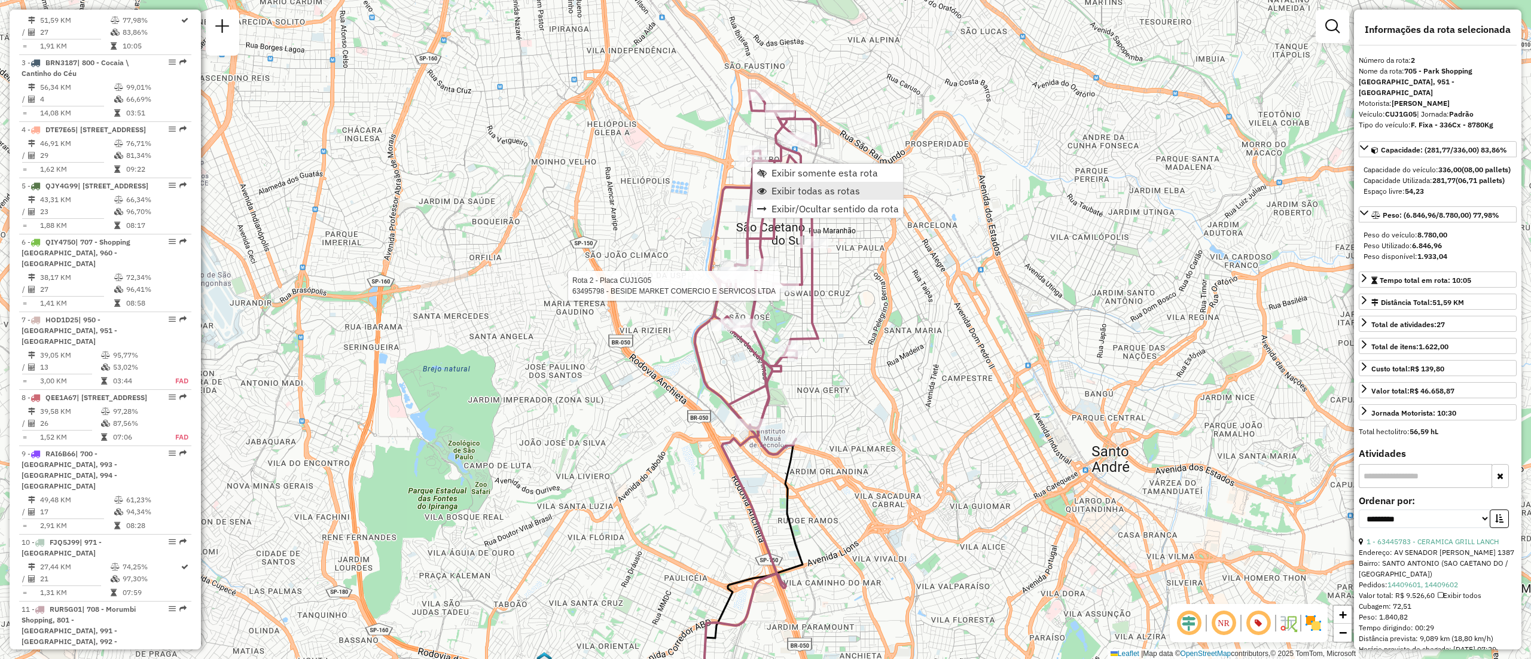
click at [811, 191] on span "Exibir todas as rotas" at bounding box center [815, 191] width 88 height 10
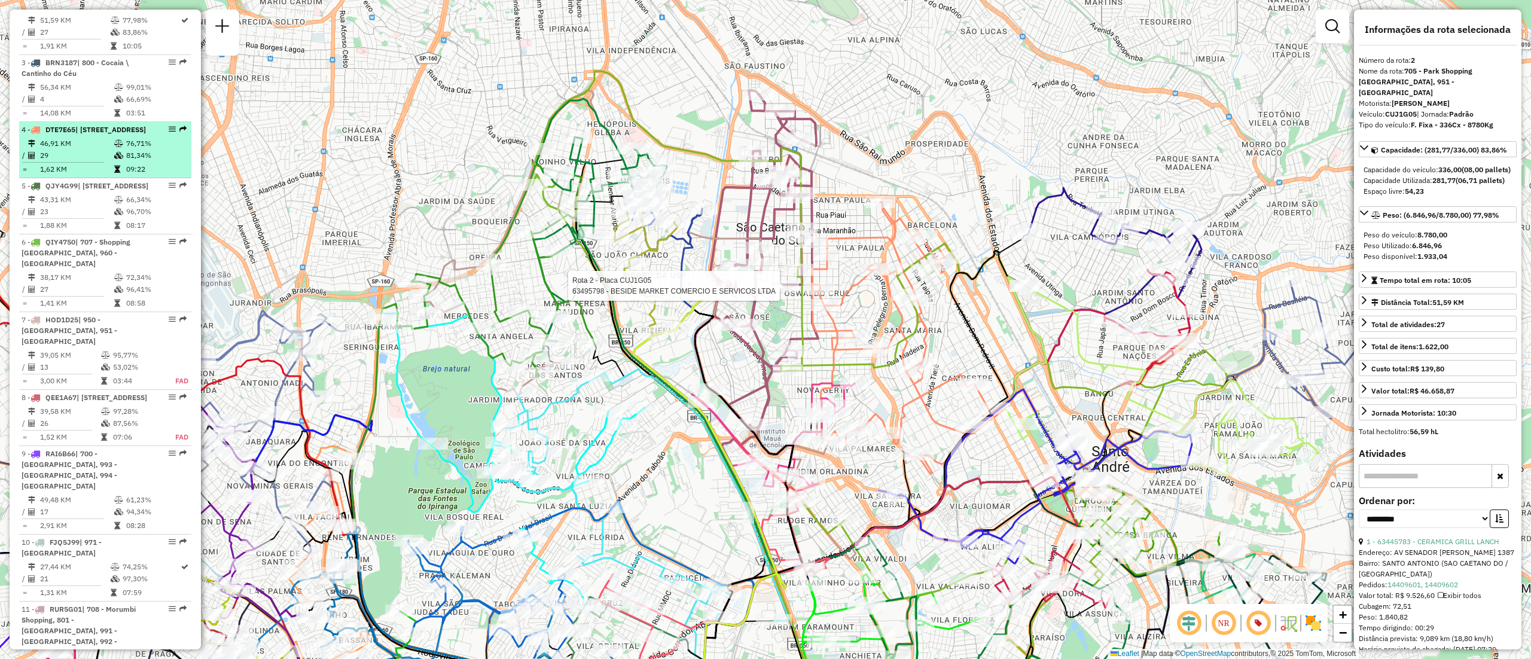
click at [83, 135] on div "4 - DTE7E65 | 138 - Boa Vista, 139 - Barcelona" at bounding box center [85, 129] width 127 height 11
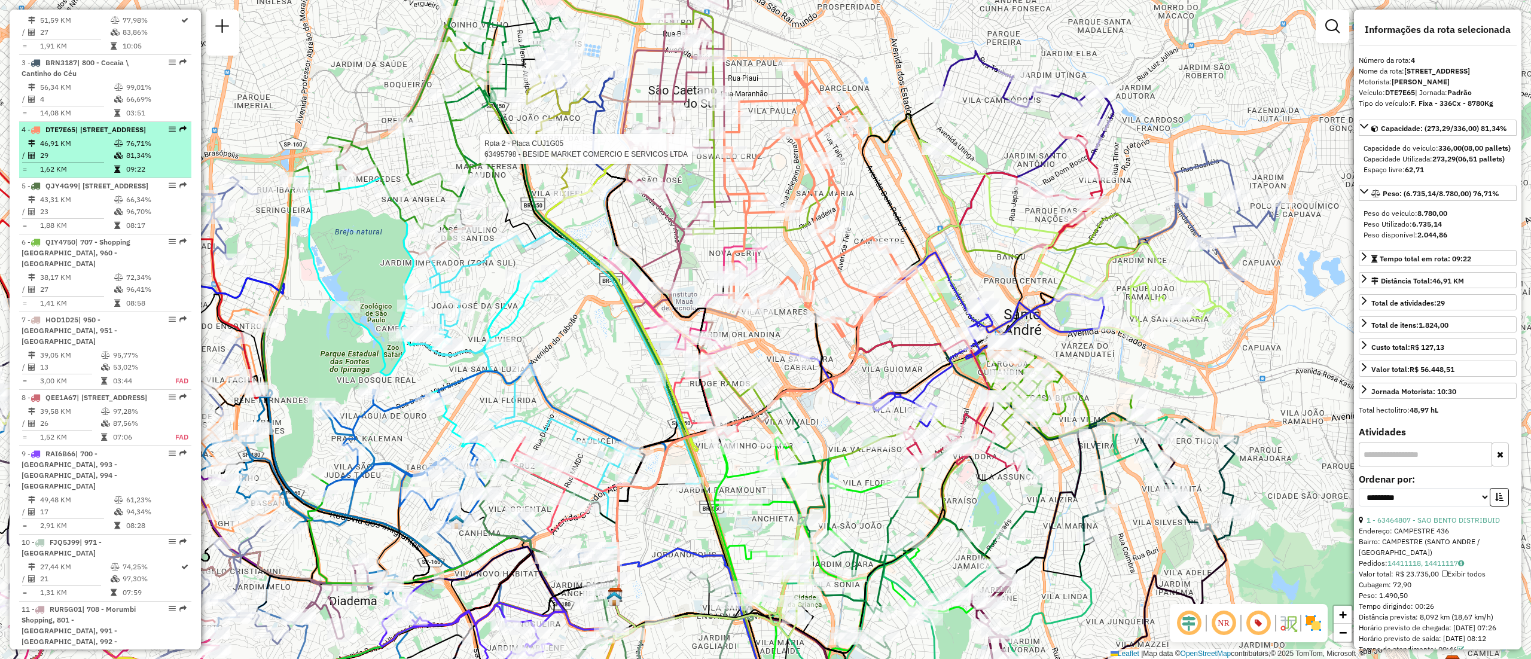
drag, startPoint x: 83, startPoint y: 172, endPoint x: 65, endPoint y: 174, distance: 17.5
drag, startPoint x: 65, startPoint y: 174, endPoint x: 94, endPoint y: 182, distance: 29.7
click at [53, 178] on li "4 - DTE7E65 | 138 - Boa Vista, 139 - Barcelona 46,91 KM 76,71% / 29 81,34% = 1,…" at bounding box center [105, 150] width 172 height 56
click at [114, 147] on icon at bounding box center [118, 143] width 9 height 7
click at [114, 149] on td at bounding box center [120, 144] width 12 height 12
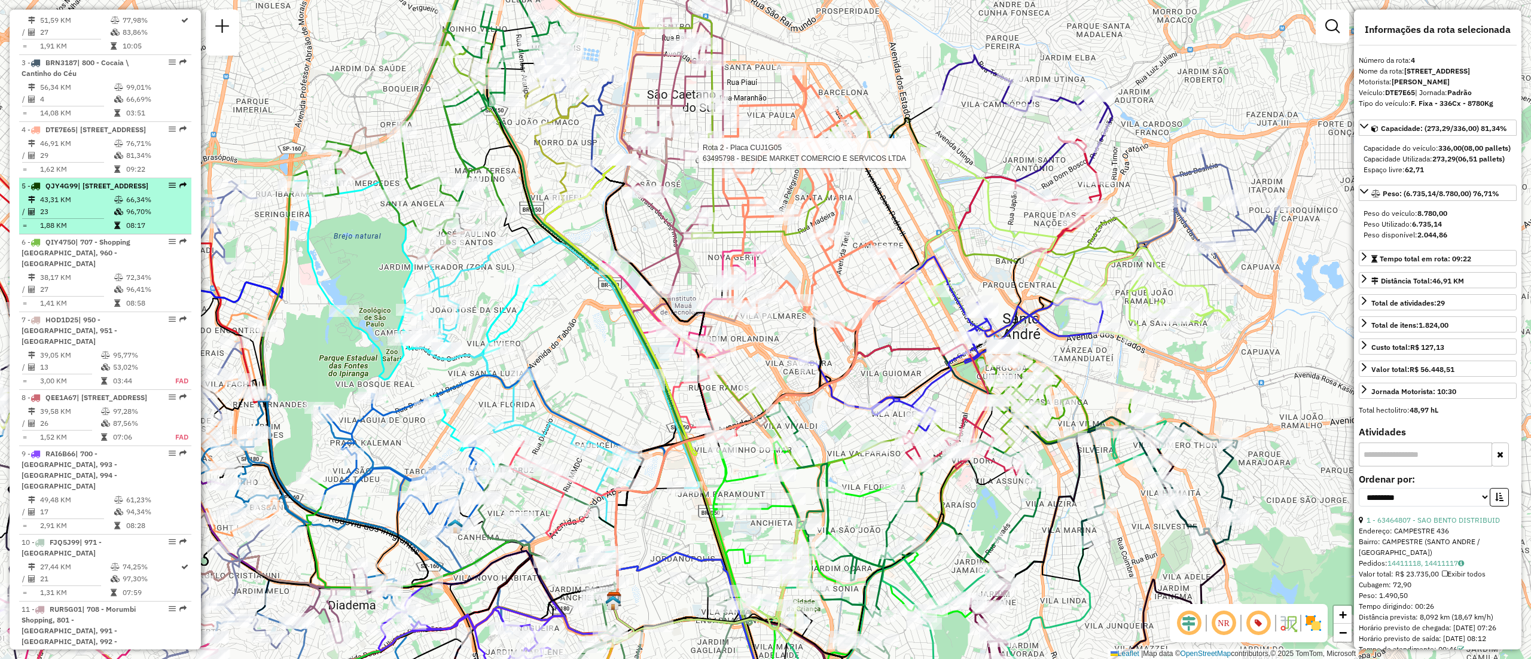
click at [170, 189] on em at bounding box center [172, 185] width 7 height 7
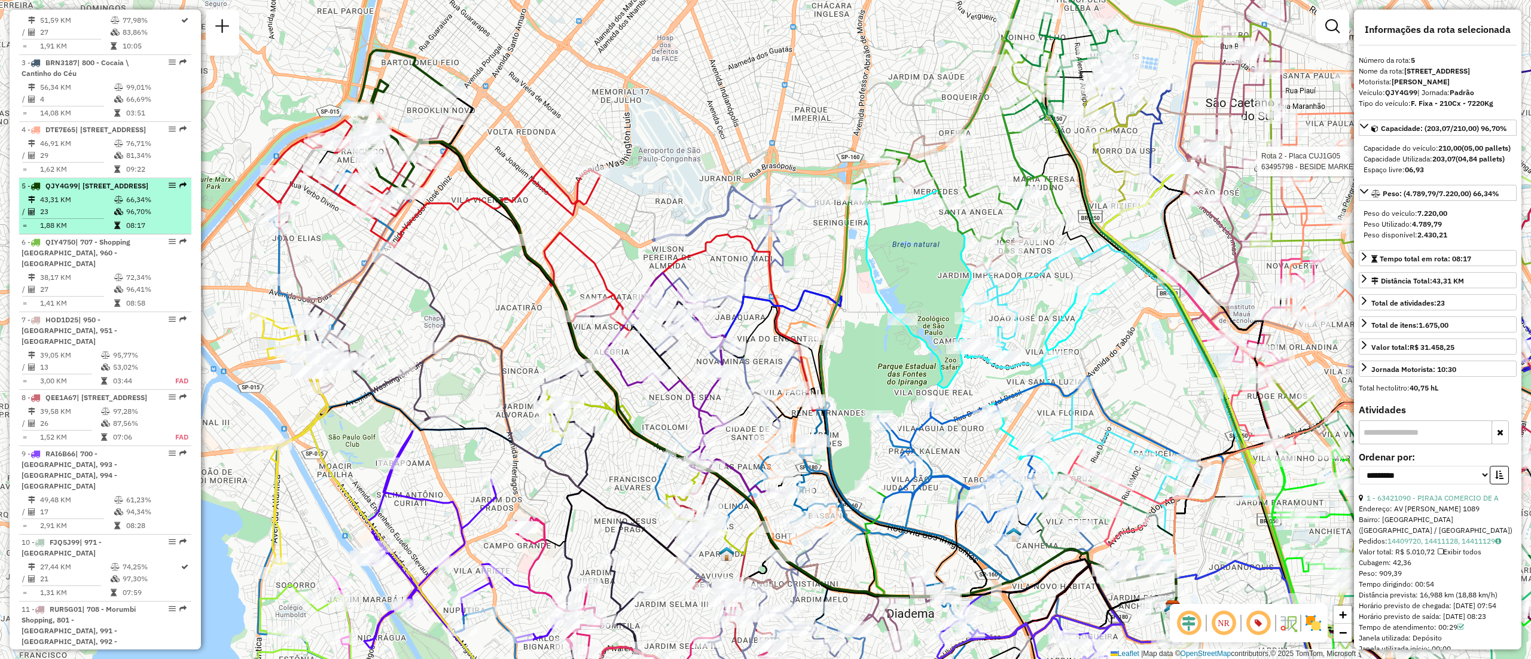
click at [170, 189] on em at bounding box center [172, 185] width 7 height 7
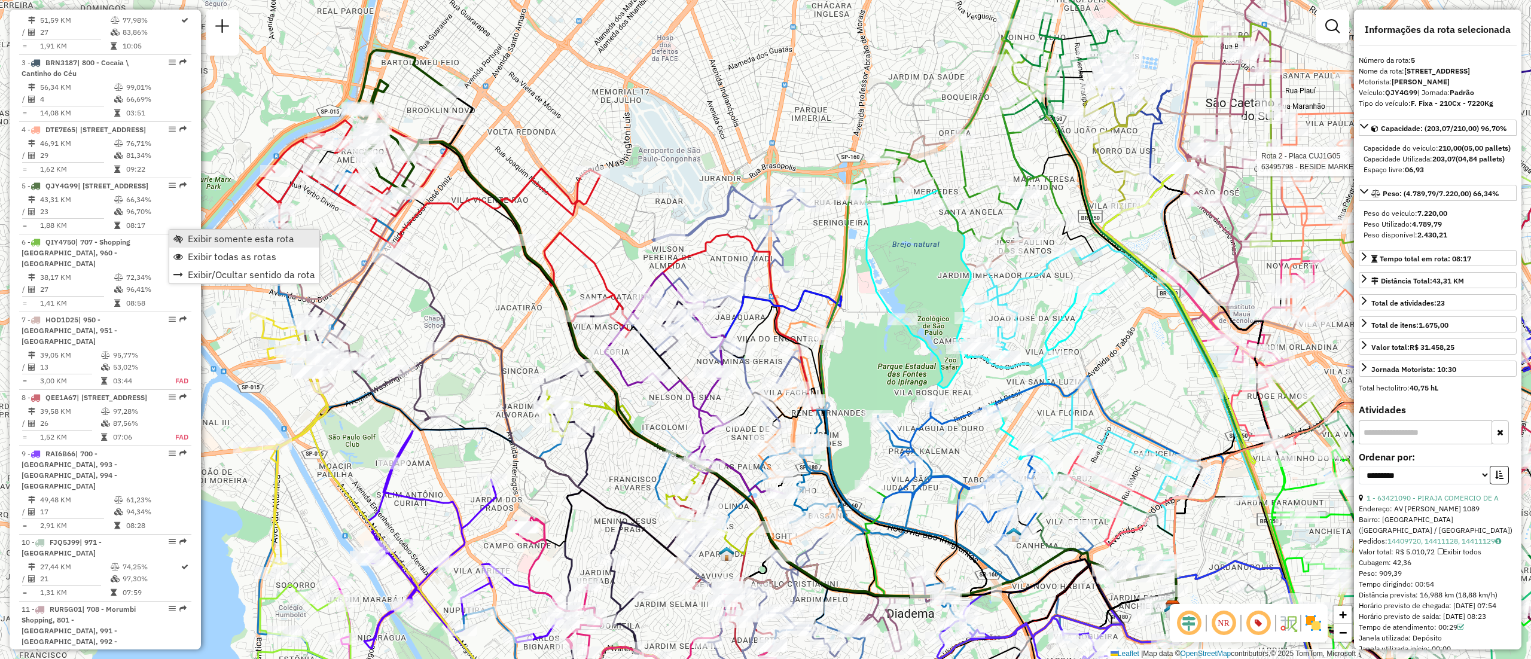
click at [210, 241] on span "Exibir somente esta rota" at bounding box center [241, 239] width 106 height 10
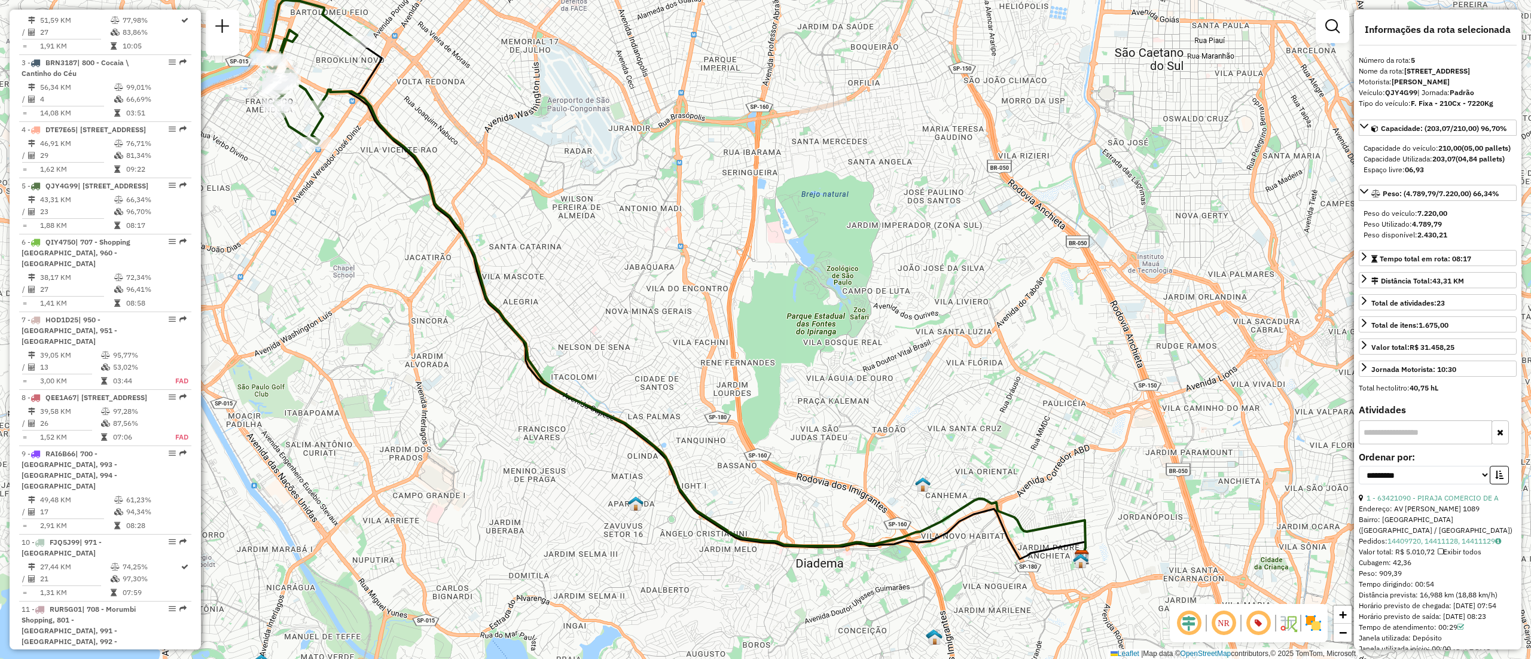
drag, startPoint x: 458, startPoint y: 300, endPoint x: 343, endPoint y: 206, distance: 148.7
click at [343, 206] on div "Janela de atendimento Grade de atendimento Capacidade Transportadoras Veículos …" at bounding box center [765, 329] width 1531 height 659
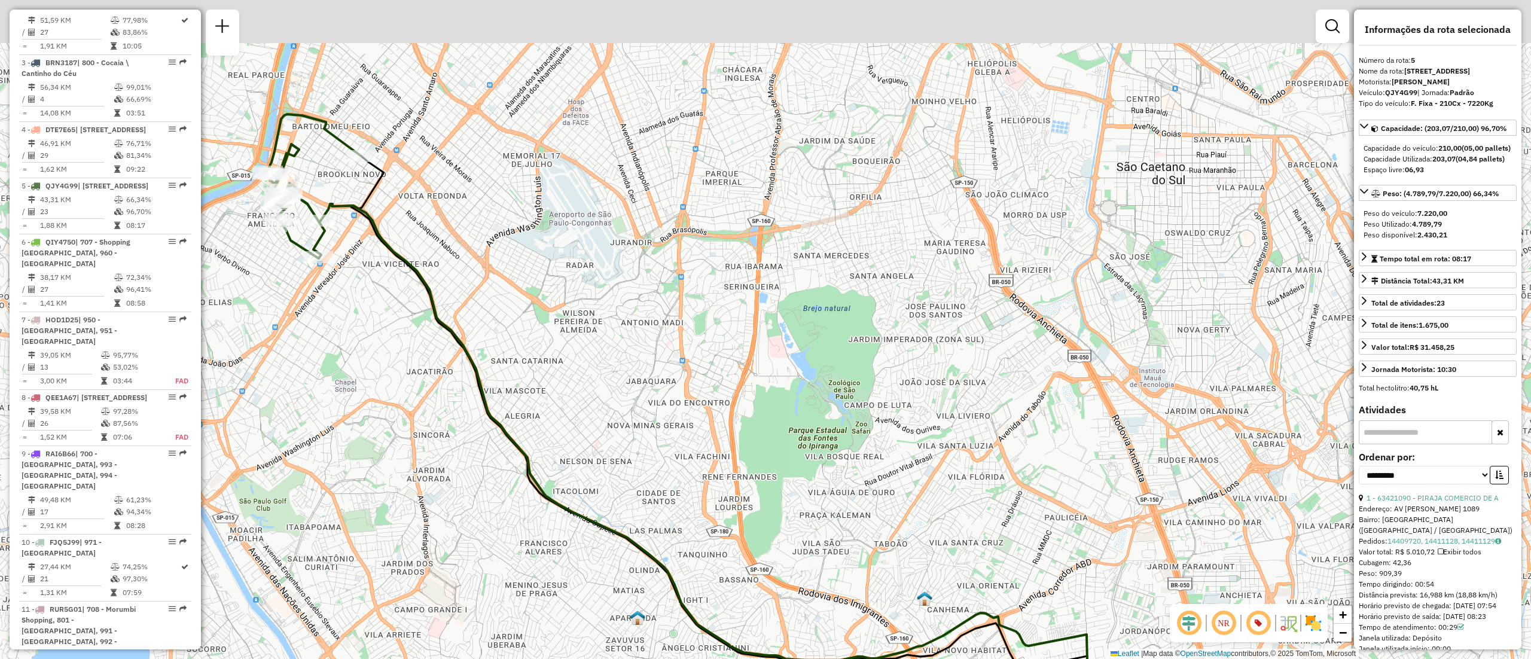
drag, startPoint x: 660, startPoint y: 277, endPoint x: 703, endPoint y: 454, distance: 182.1
click at [703, 454] on div "Janela de atendimento Grade de atendimento Capacidade Transportadoras Veículos …" at bounding box center [765, 329] width 1531 height 659
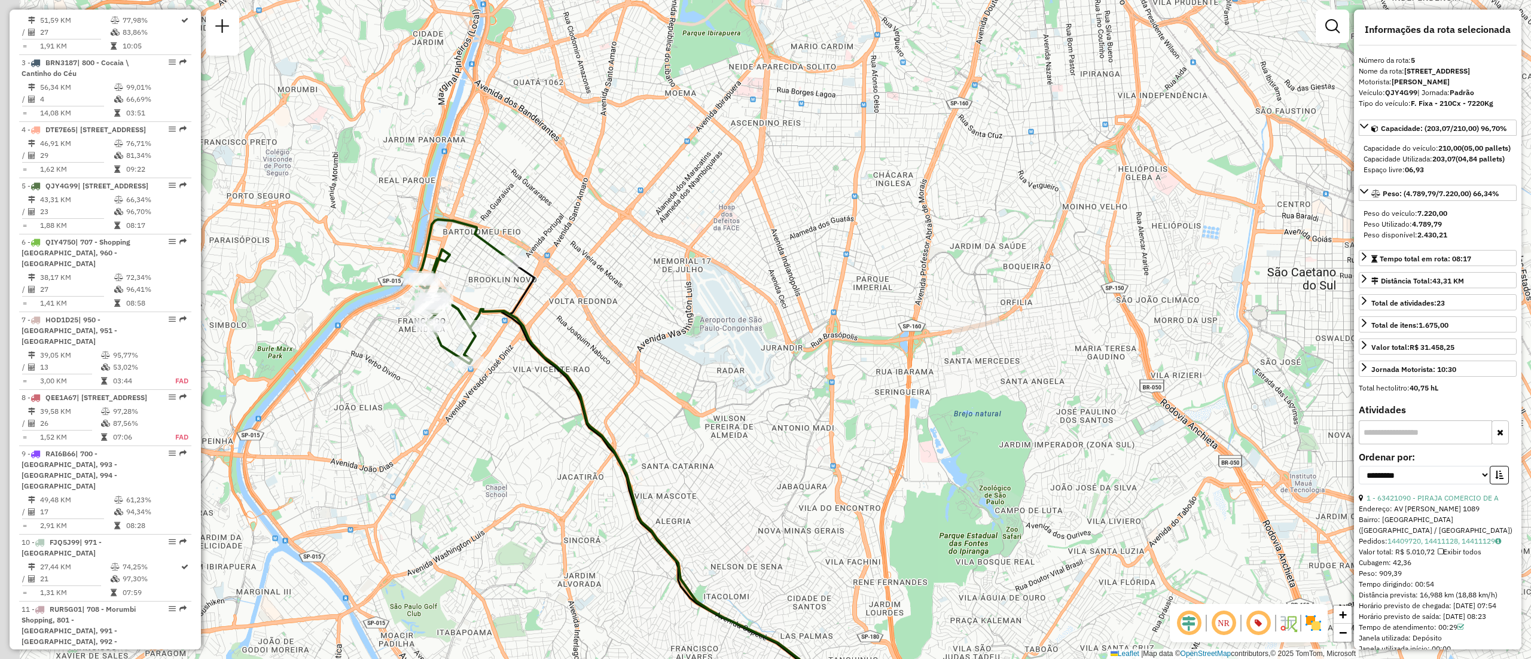
drag, startPoint x: 341, startPoint y: 310, endPoint x: 493, endPoint y: 397, distance: 174.9
click at [493, 410] on div "Janela de atendimento Grade de atendimento Capacidade Transportadoras Veículos …" at bounding box center [765, 329] width 1531 height 659
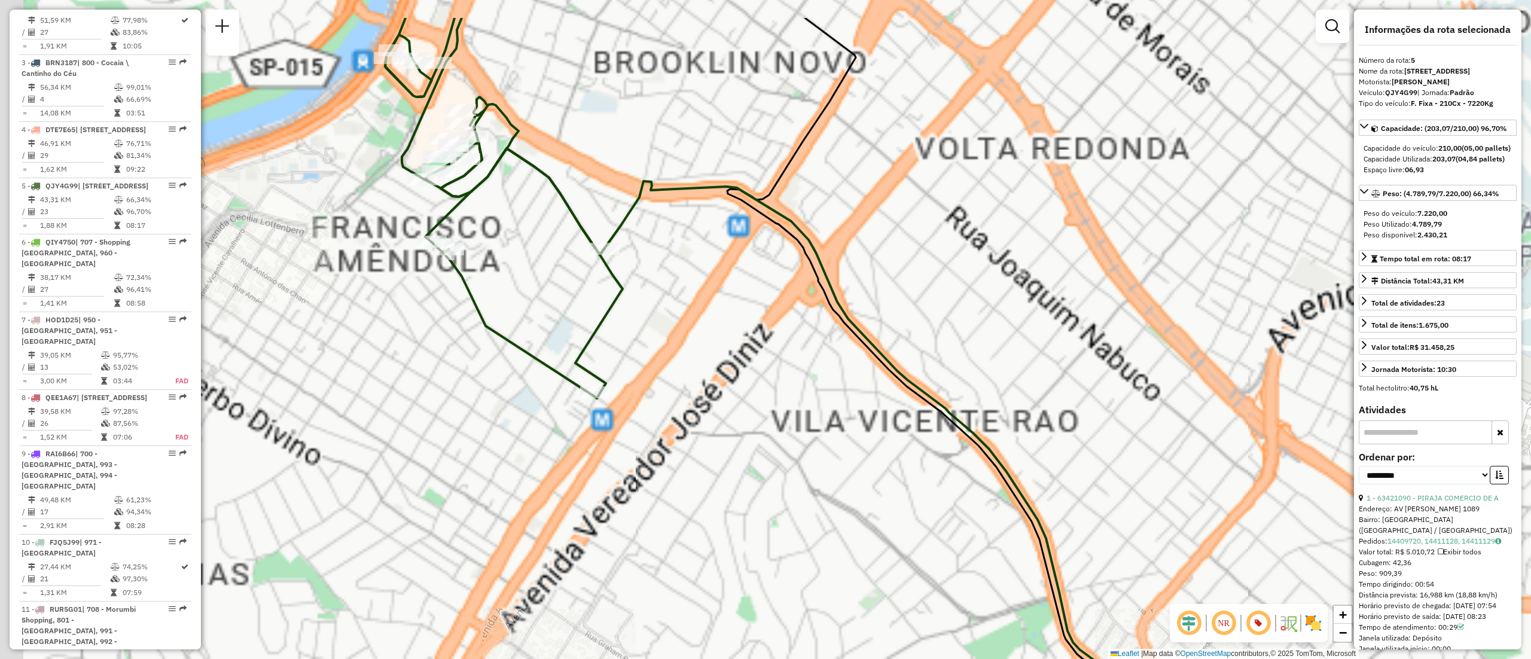
drag, startPoint x: 543, startPoint y: 339, endPoint x: 595, endPoint y: 427, distance: 102.9
click at [595, 427] on div "Janela de atendimento Grade de atendimento Capacidade Transportadoras Veículos …" at bounding box center [765, 329] width 1531 height 659
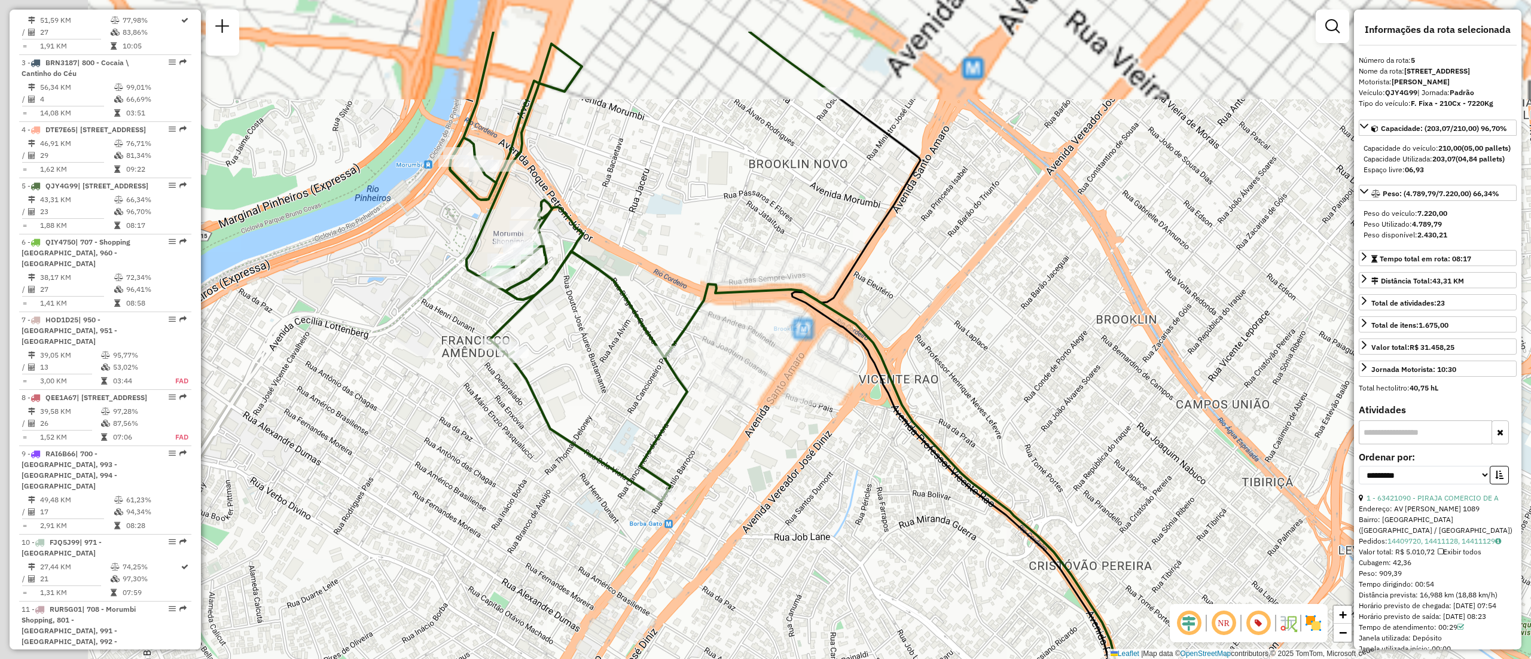
drag, startPoint x: 512, startPoint y: 334, endPoint x: 563, endPoint y: 417, distance: 98.2
click at [563, 417] on div "Janela de atendimento Grade de atendimento Capacidade Transportadoras Veículos …" at bounding box center [765, 329] width 1531 height 659
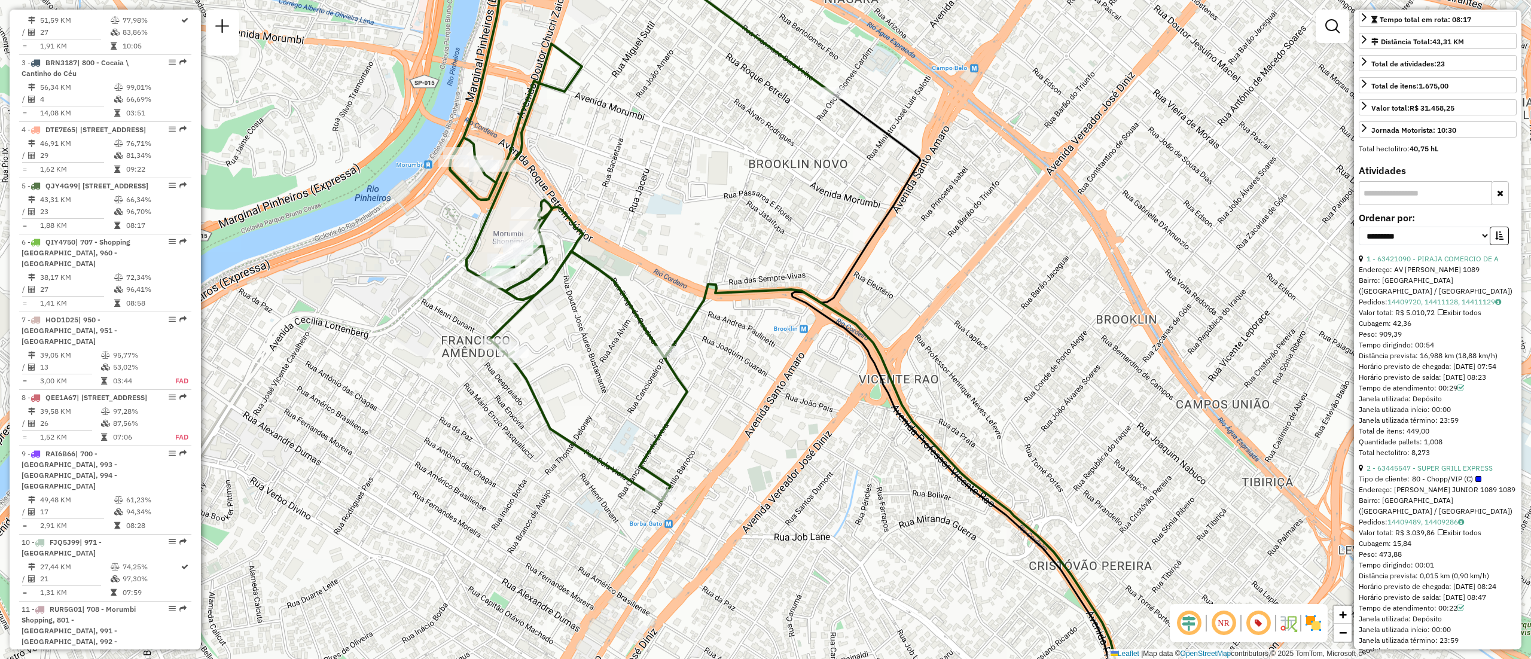
scroll to position [0, 0]
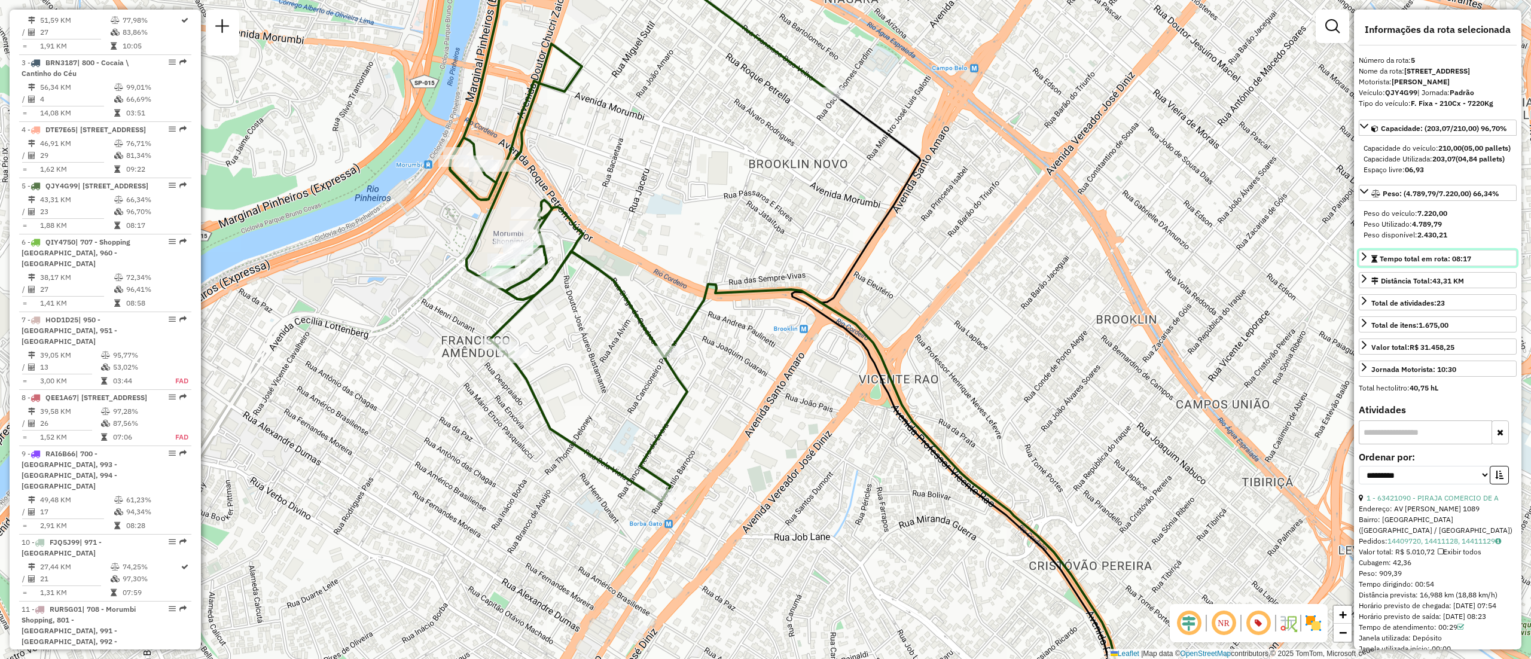
click at [1364, 261] on icon at bounding box center [1363, 256] width 5 height 8
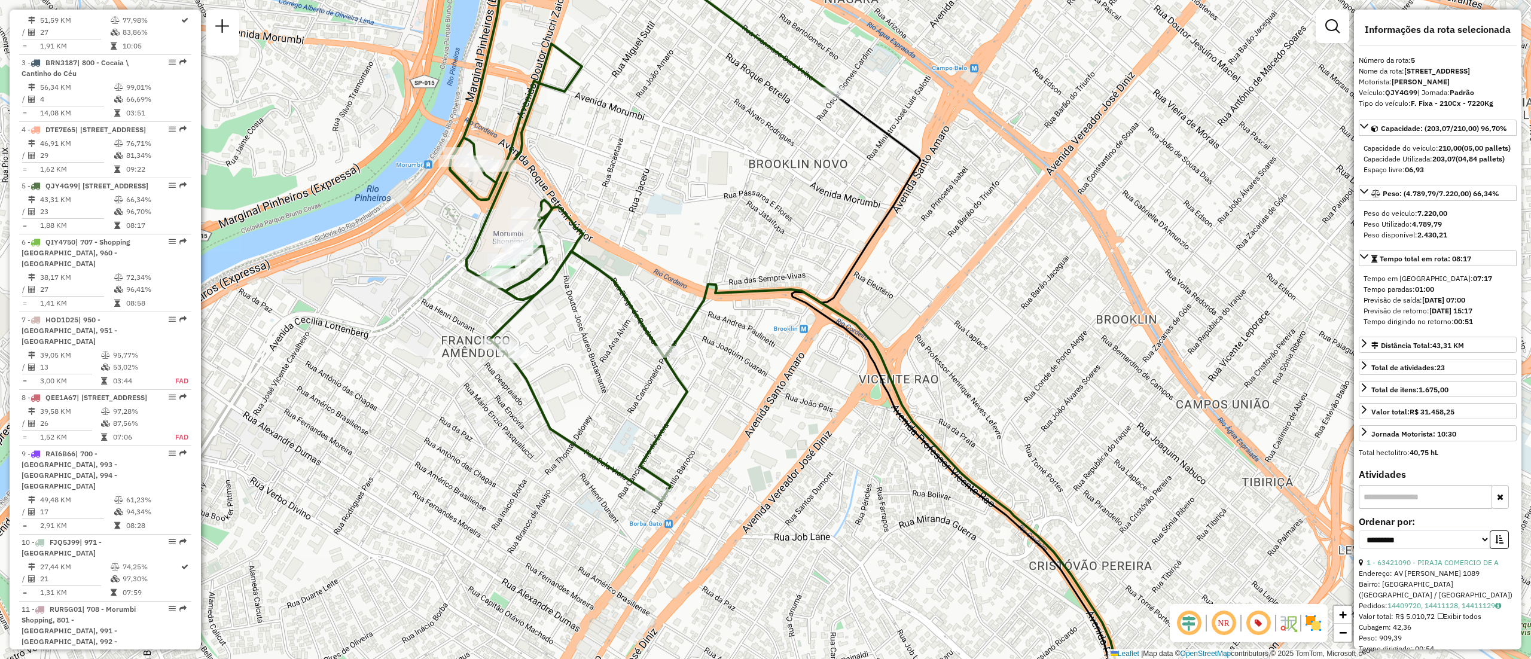
drag, startPoint x: 1422, startPoint y: 341, endPoint x: 1491, endPoint y: 341, distance: 69.4
click at [1491, 306] on div "Previsão de saída: 14/10/2025 07:00" at bounding box center [1437, 300] width 148 height 11
click at [1465, 304] on strong "14/10/2025 07:00" at bounding box center [1443, 299] width 43 height 9
drag, startPoint x: 1489, startPoint y: 346, endPoint x: 1421, endPoint y: 349, distance: 68.2
click at [1421, 332] on div "Tempo em rota: 07:17 Tempo paradas: 01:00 Previsão de saída: 14/10/2025 07:00 P…" at bounding box center [1437, 299] width 158 height 63
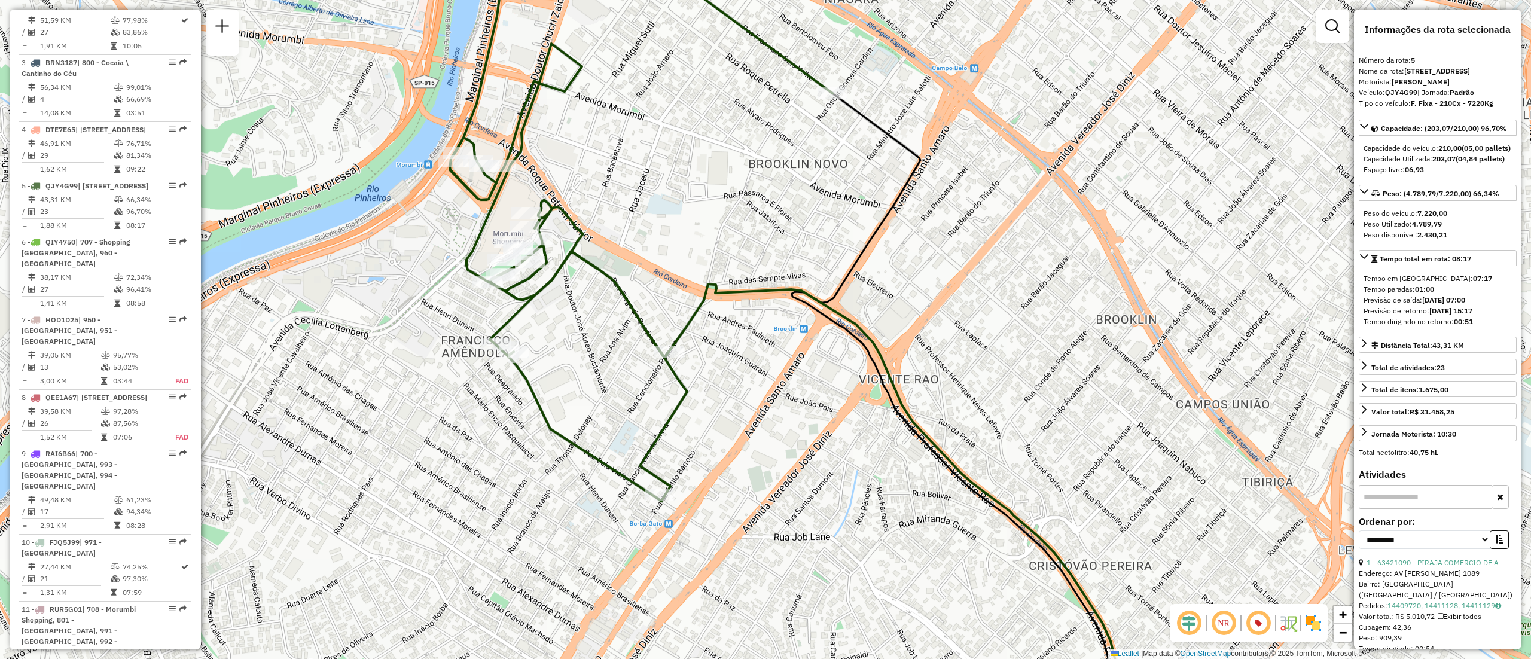
click at [1422, 306] on div "Previsão de saída: 14/10/2025 07:00" at bounding box center [1437, 300] width 148 height 11
drag, startPoint x: 1422, startPoint y: 344, endPoint x: 1484, endPoint y: 341, distance: 62.3
click at [1484, 306] on div "Previsão de saída: 14/10/2025 07:00" at bounding box center [1437, 300] width 148 height 11
drag, startPoint x: 1450, startPoint y: 365, endPoint x: 1474, endPoint y: 361, distance: 24.2
click at [1474, 327] on div "Tempo dirigindo no retorno: 00:51" at bounding box center [1437, 321] width 148 height 11
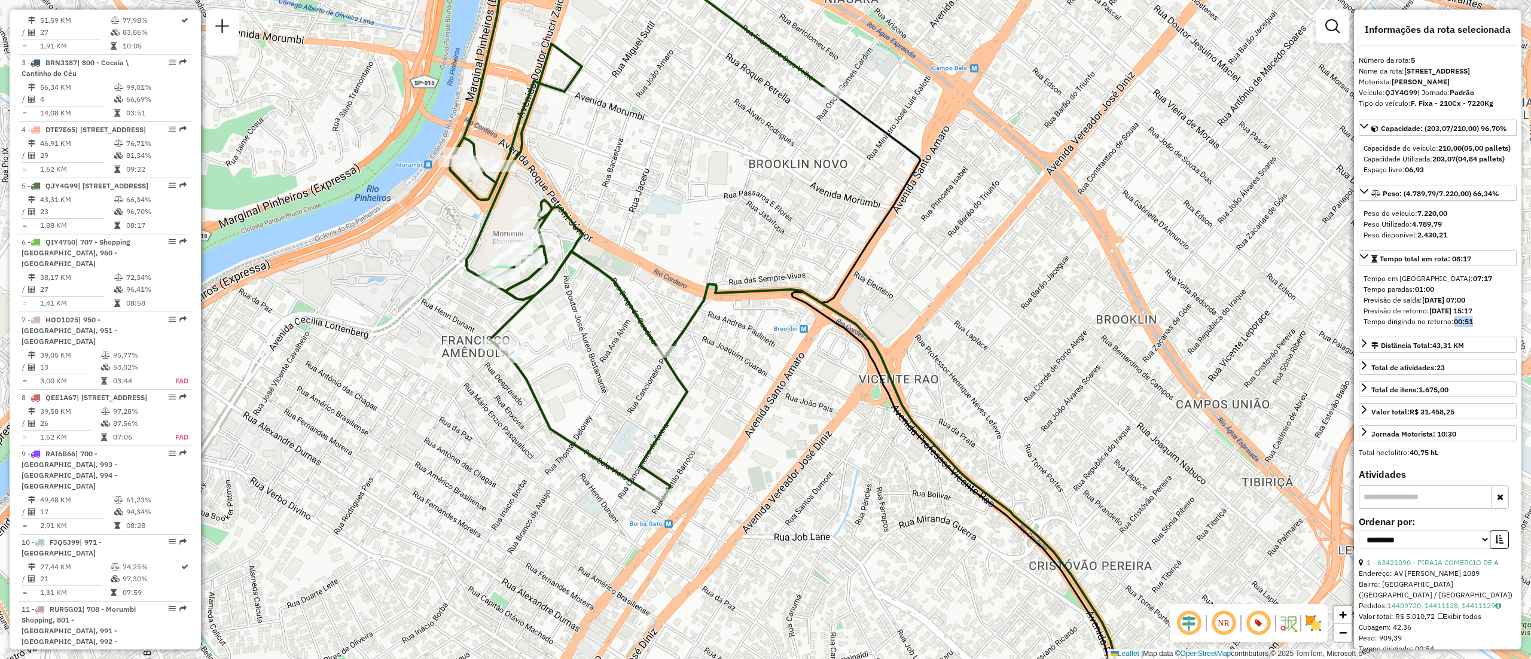
click at [1460, 327] on div "Tempo dirigindo no retorno: 00:51" at bounding box center [1437, 321] width 148 height 11
click at [1361, 259] on icon at bounding box center [1364, 256] width 8 height 5
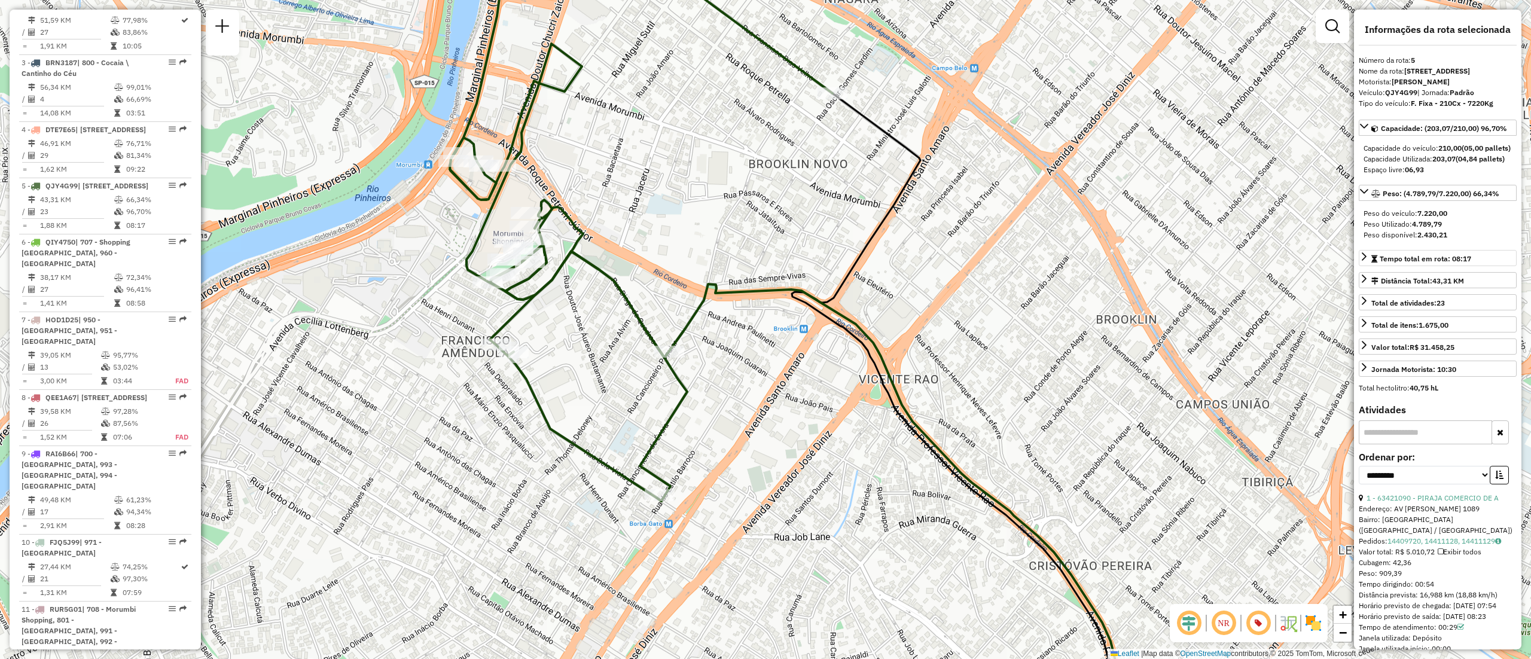
click at [1263, 621] on em at bounding box center [1258, 623] width 29 height 29
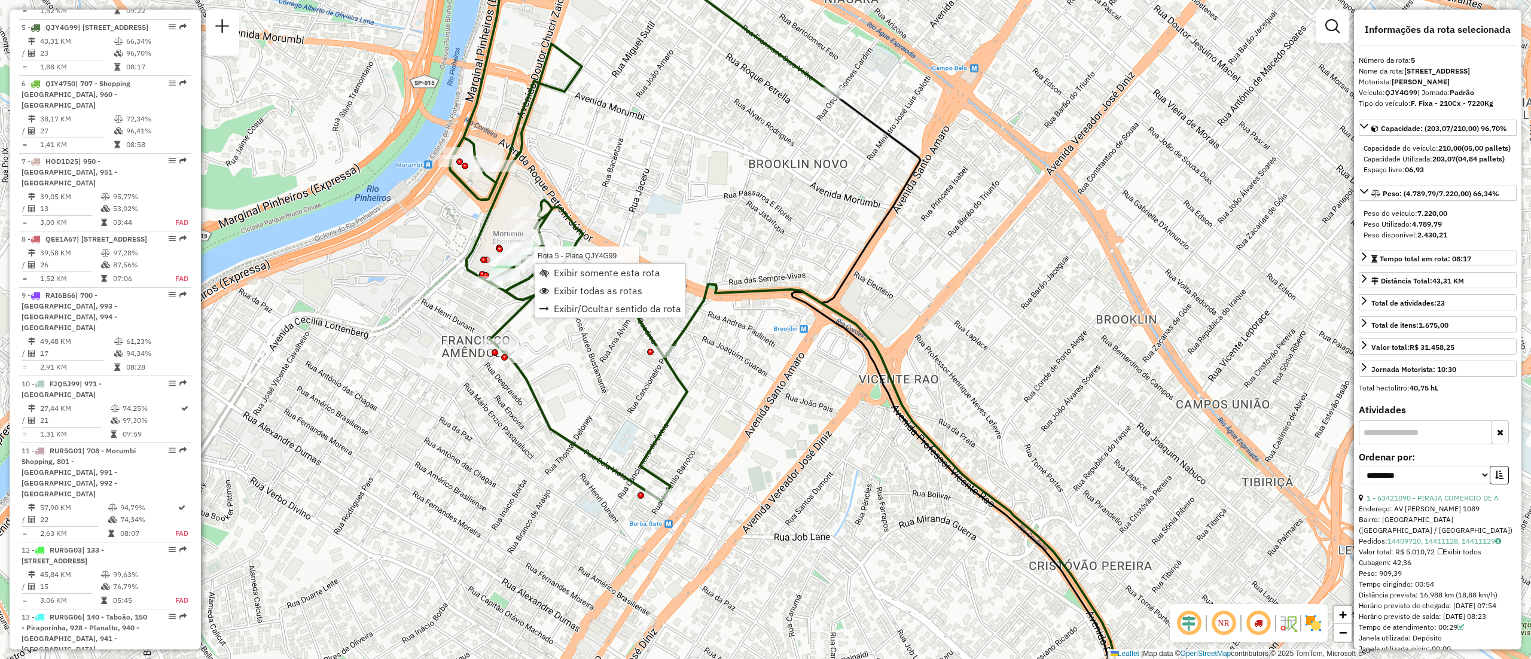
scroll to position [769, 0]
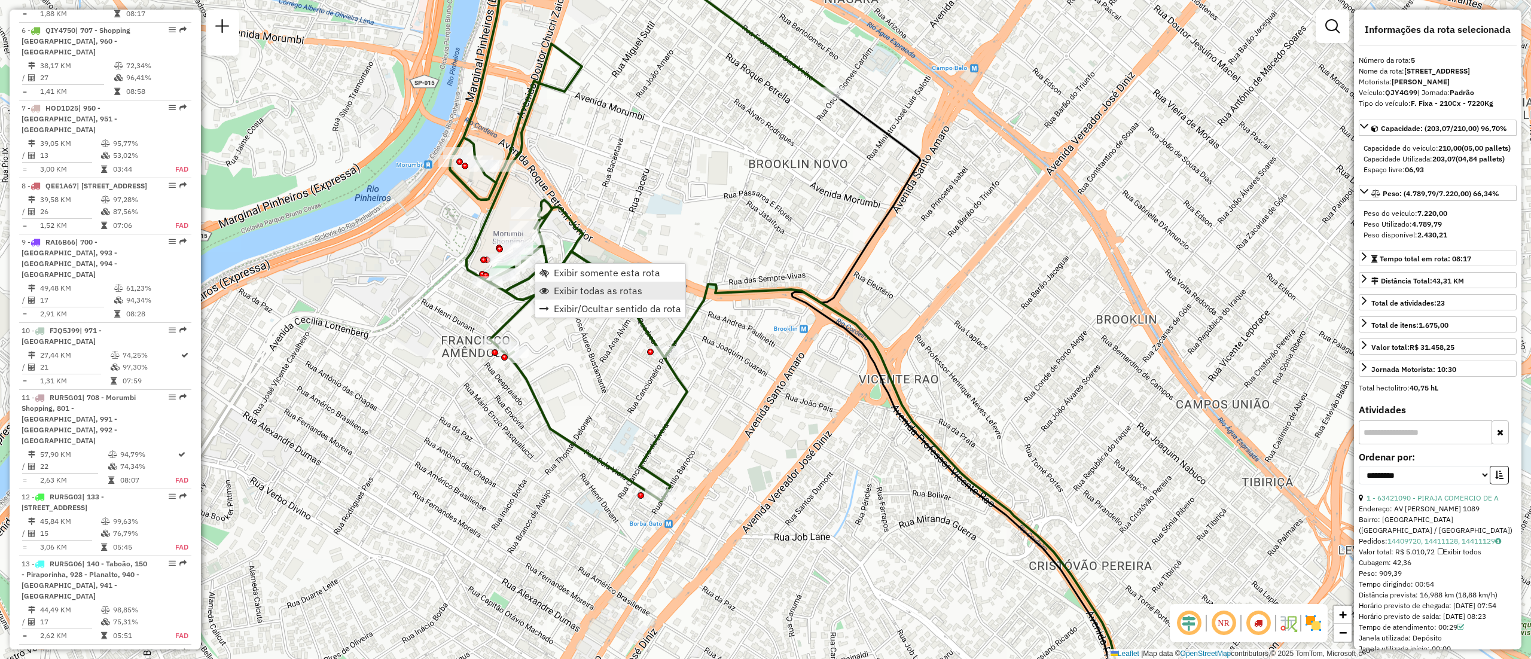
click at [589, 295] on span "Exibir todas as rotas" at bounding box center [598, 291] width 88 height 10
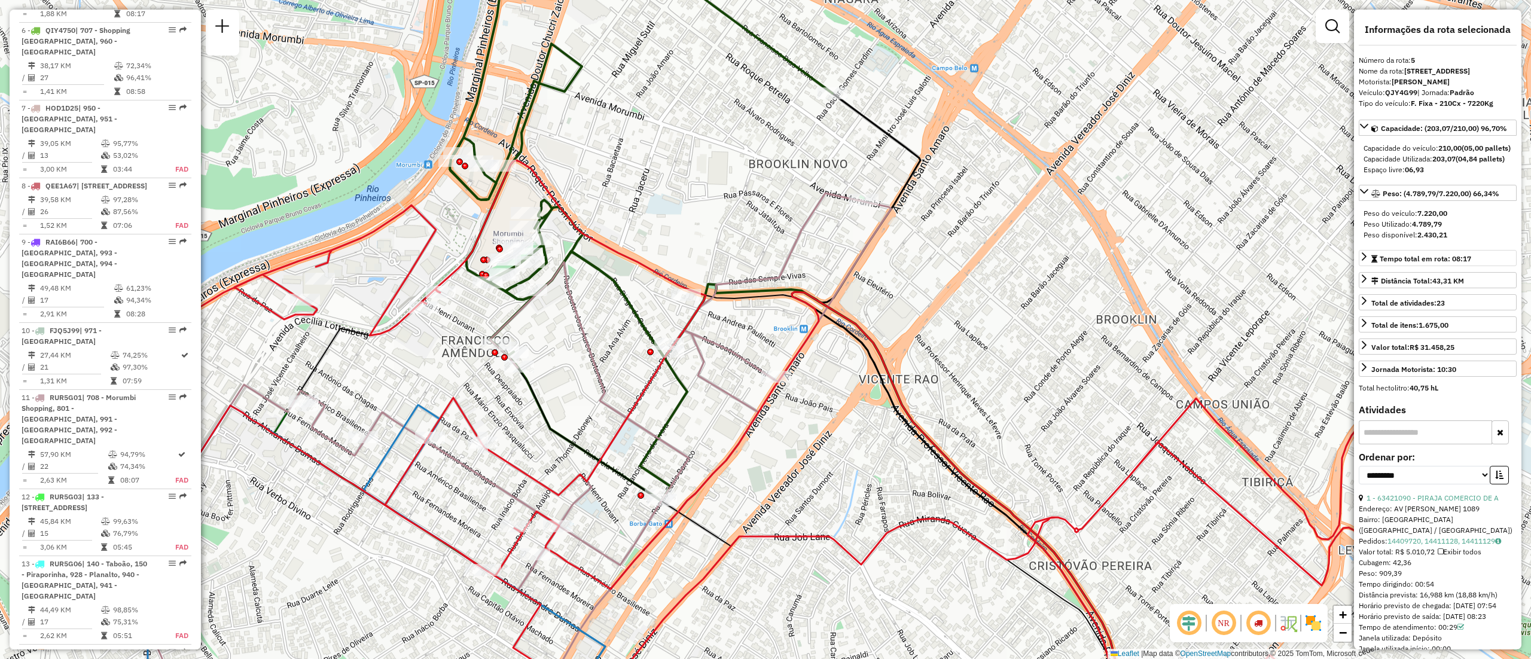
click at [1259, 617] on em at bounding box center [1258, 623] width 29 height 29
click at [1261, 624] on em at bounding box center [1258, 623] width 29 height 29
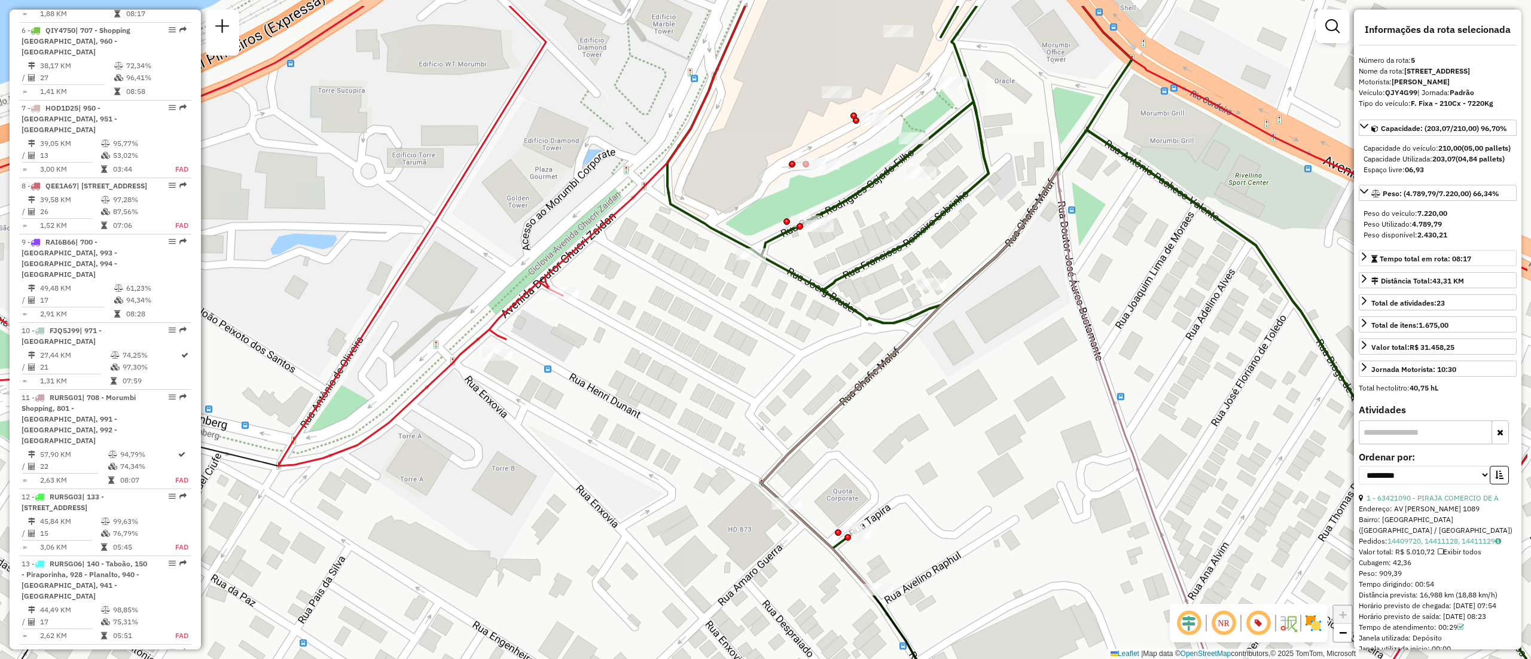
drag, startPoint x: 493, startPoint y: 306, endPoint x: 336, endPoint y: 377, distance: 172.3
click at [336, 377] on icon at bounding box center [608, 402] width 1837 height 792
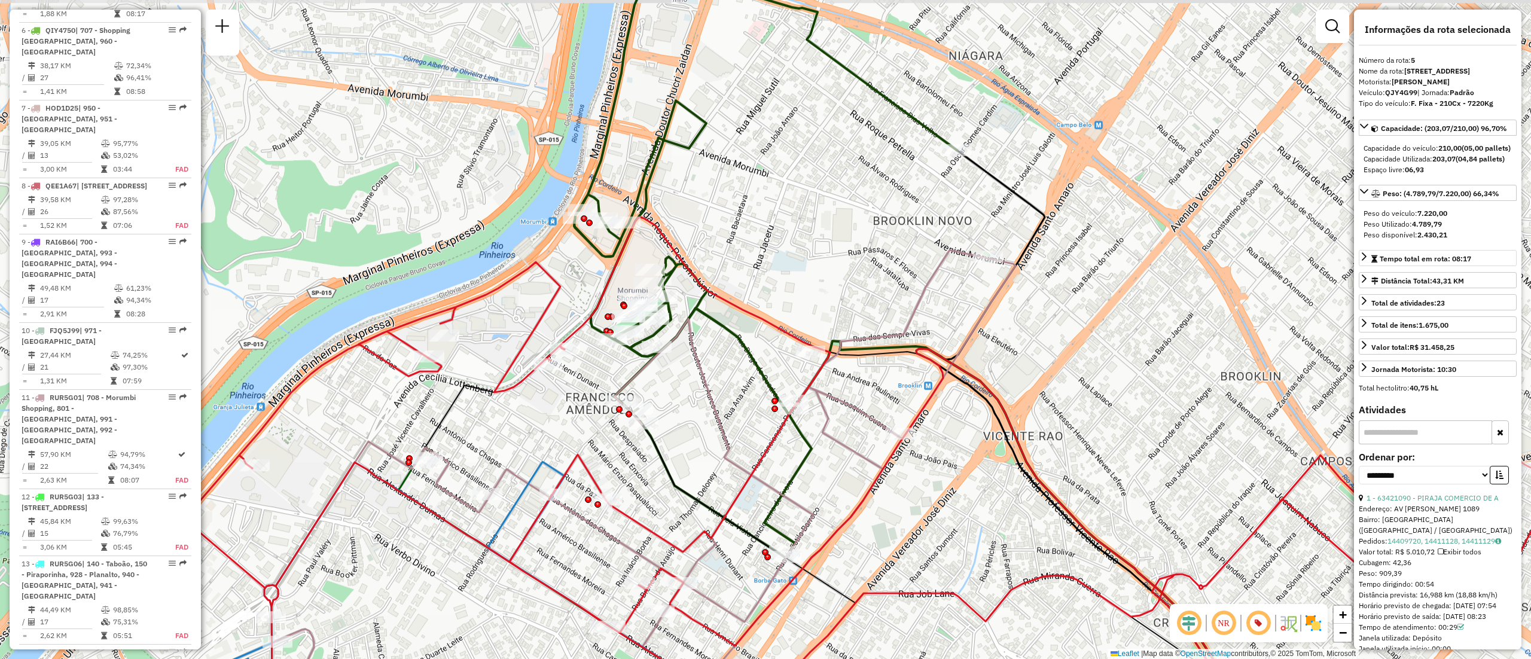
drag, startPoint x: 658, startPoint y: 368, endPoint x: 570, endPoint y: 378, distance: 87.9
click at [570, 378] on div "Janela de atendimento Grade de atendimento Capacidade Transportadoras Veículos …" at bounding box center [765, 329] width 1531 height 659
click at [1261, 624] on em at bounding box center [1258, 623] width 29 height 29
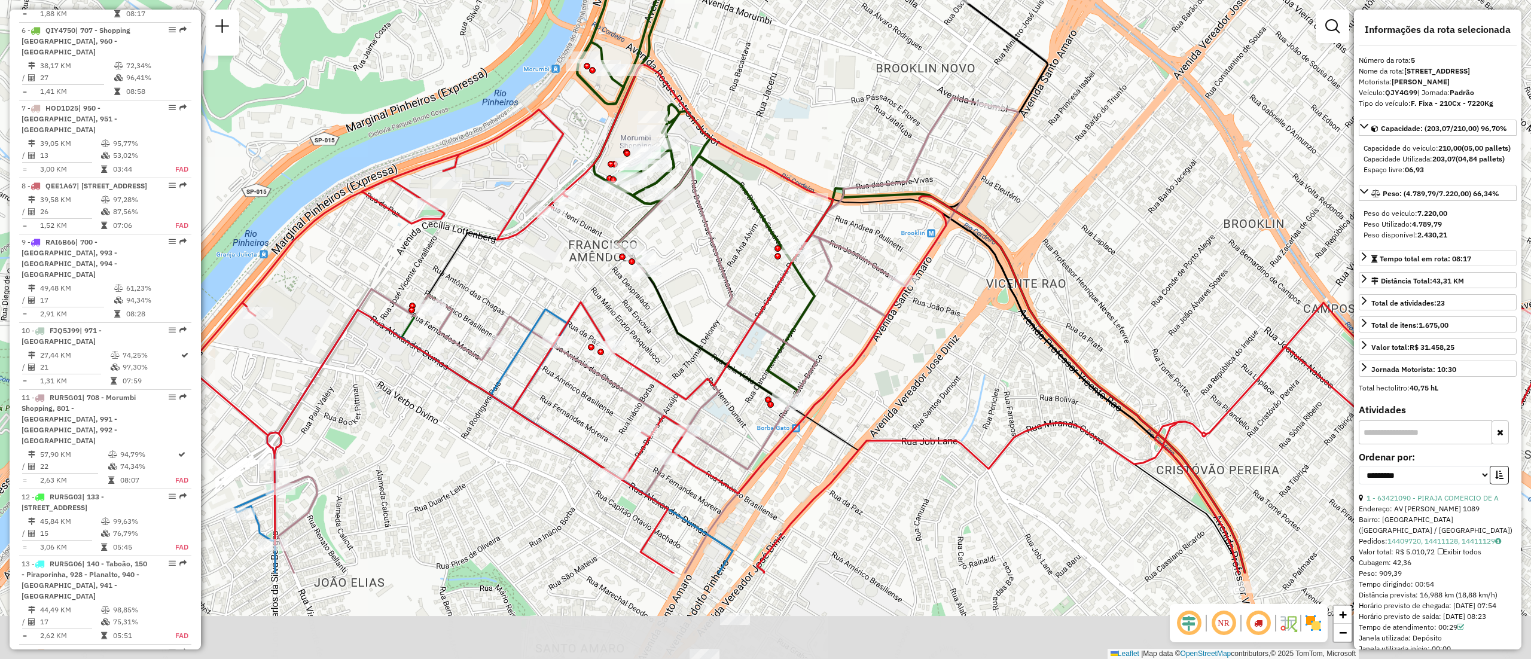
drag, startPoint x: 1112, startPoint y: 456, endPoint x: 1115, endPoint y: 304, distance: 152.5
click at [1115, 304] on div "Janela de atendimento Grade de atendimento Capacidade Transportadoras Veículos …" at bounding box center [765, 329] width 1531 height 659
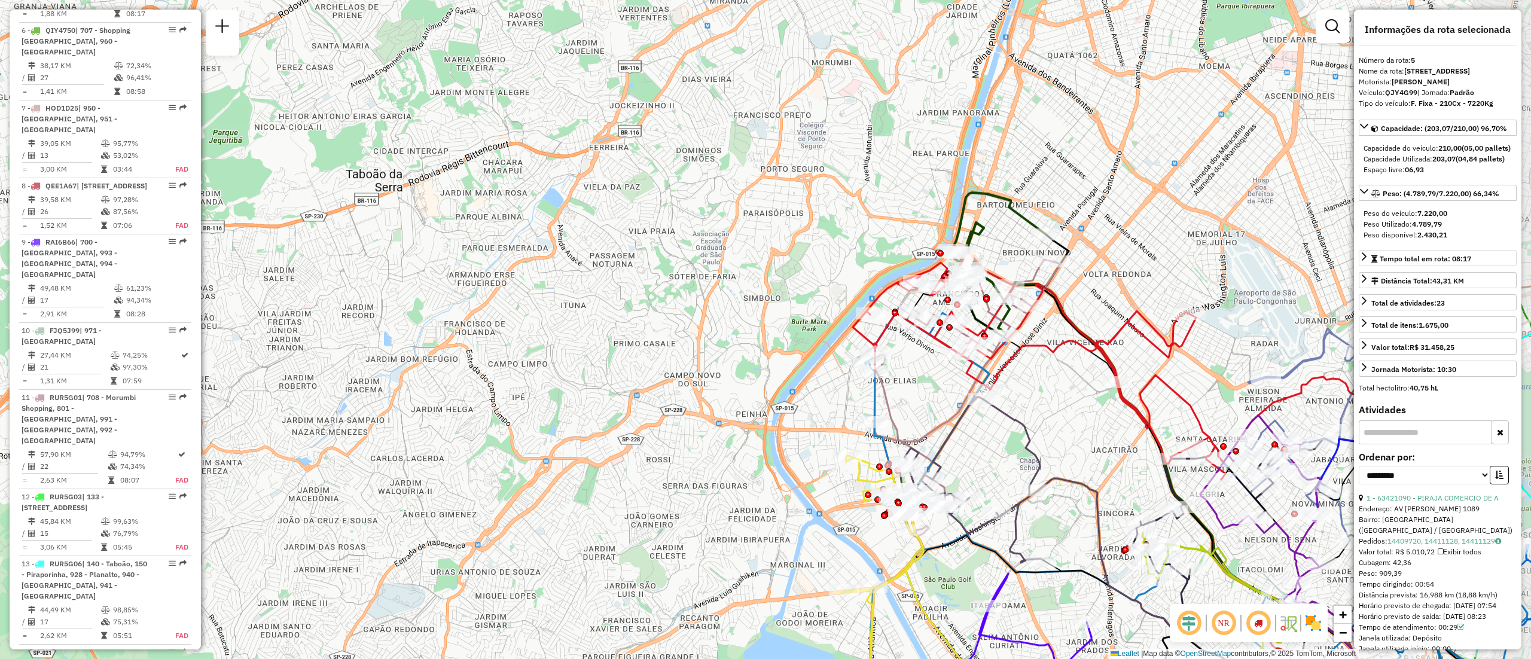
drag, startPoint x: 1100, startPoint y: 398, endPoint x: 1081, endPoint y: 407, distance: 20.9
click at [1081, 407] on div "Janela de atendimento Grade de atendimento Capacidade Transportadoras Veículos …" at bounding box center [765, 329] width 1531 height 659
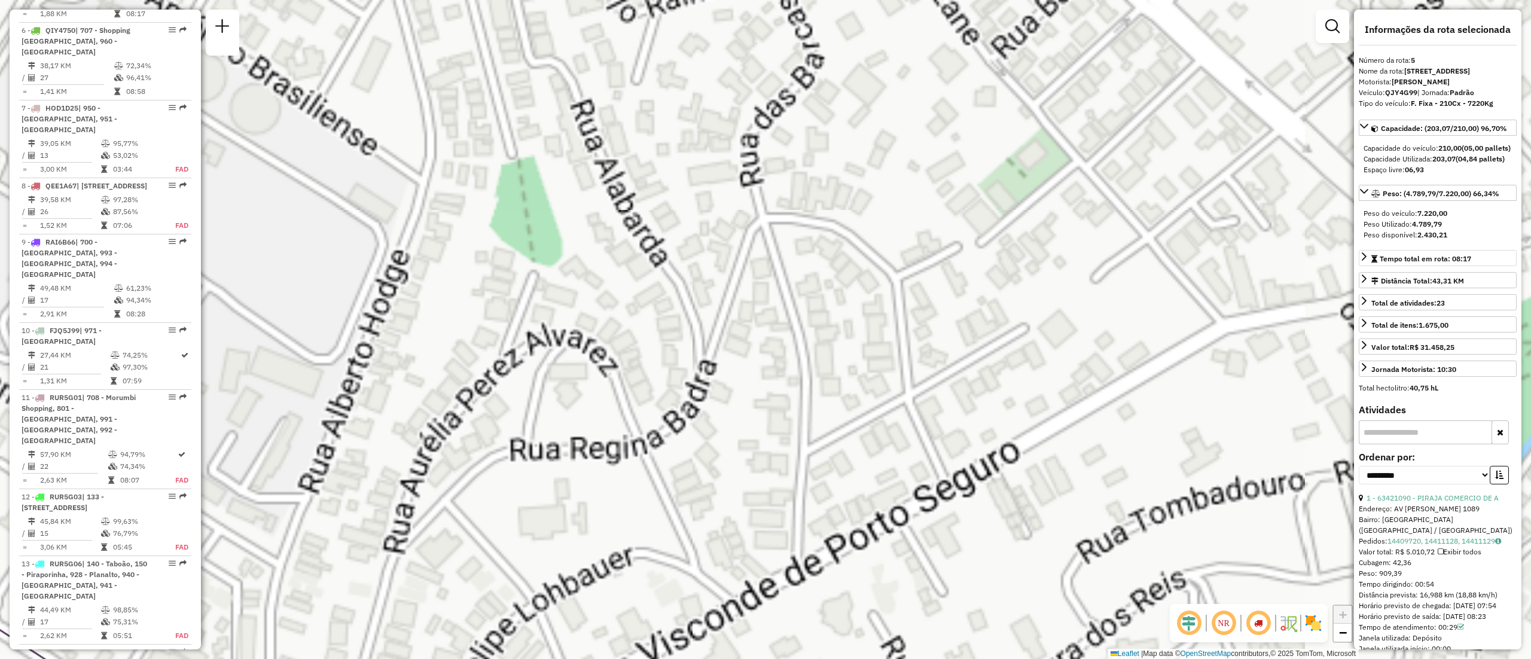
drag, startPoint x: 493, startPoint y: 316, endPoint x: 424, endPoint y: 435, distance: 137.1
click at [424, 435] on div "Janela de atendimento Grade de atendimento Capacidade Transportadoras Veículos …" at bounding box center [765, 329] width 1531 height 659
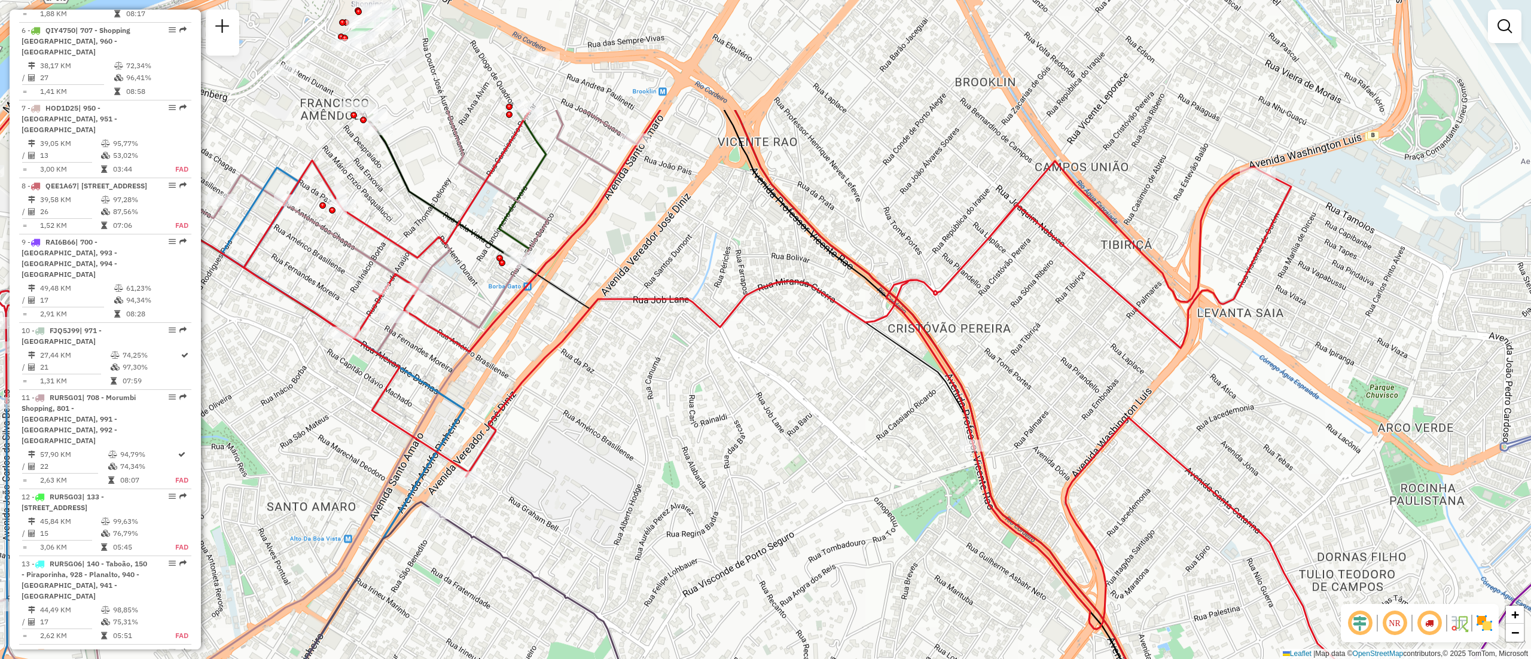
drag, startPoint x: 564, startPoint y: 295, endPoint x: 706, endPoint y: 471, distance: 225.8
click at [706, 471] on div "Janela de atendimento Grade de atendimento Capacidade Transportadoras Veículos …" at bounding box center [765, 329] width 1531 height 659
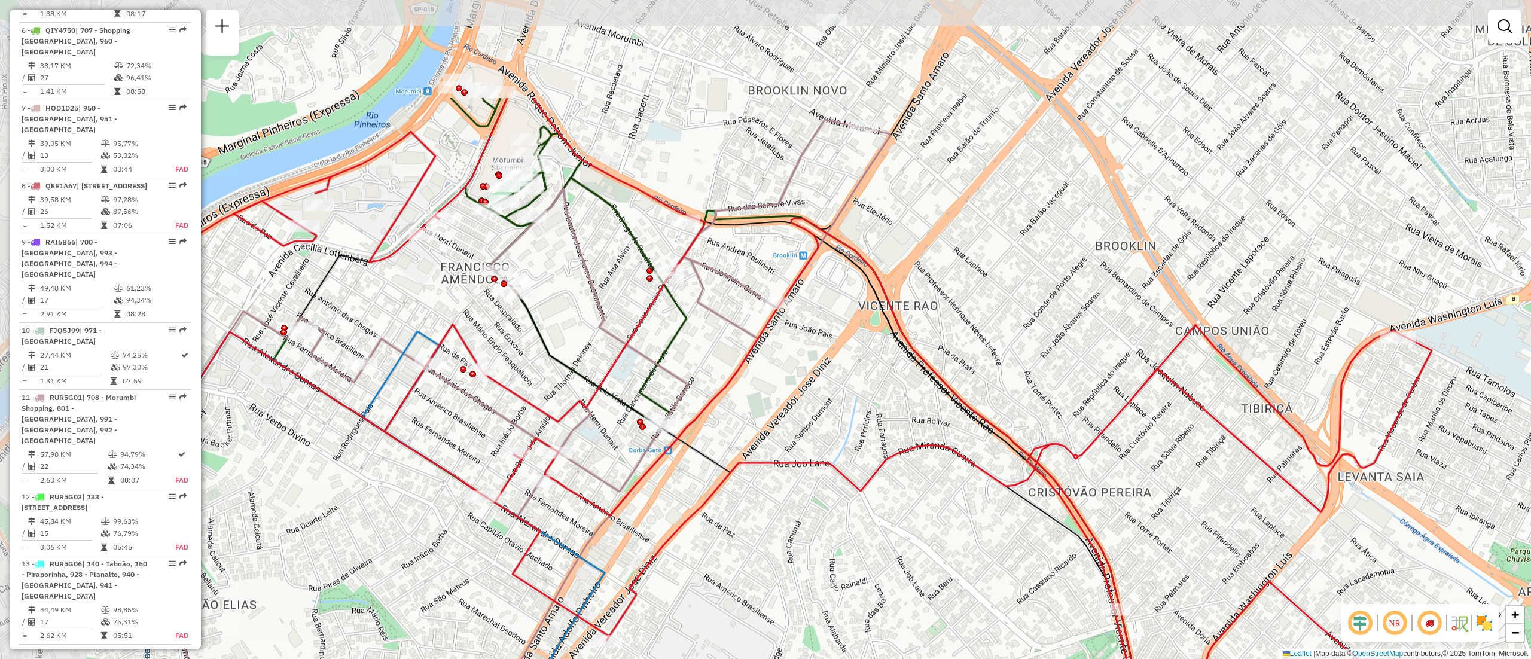
drag, startPoint x: 755, startPoint y: 502, endPoint x: 759, endPoint y: 497, distance: 6.8
click at [771, 518] on div "Janela de atendimento Grade de atendimento Capacidade Transportadoras Veículos …" at bounding box center [765, 329] width 1531 height 659
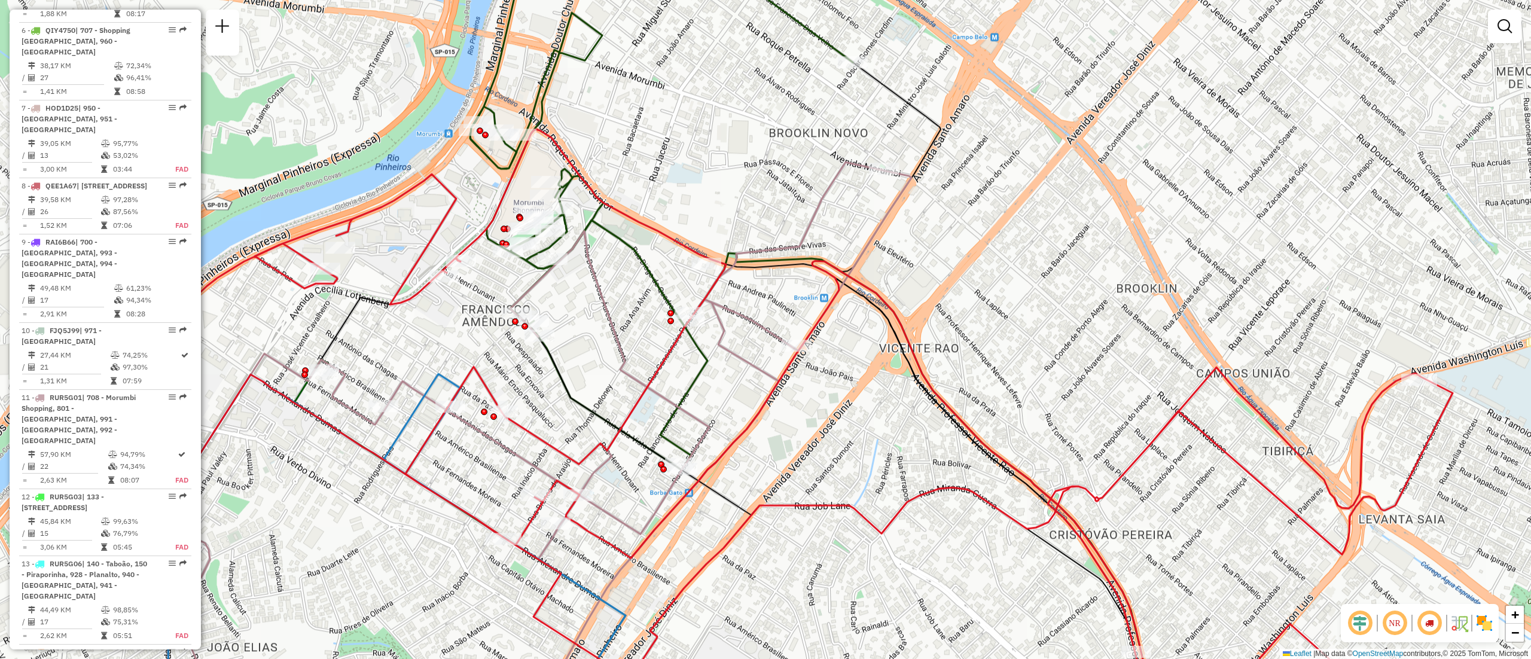
drag, startPoint x: 594, startPoint y: 339, endPoint x: 615, endPoint y: 379, distance: 44.9
click at [615, 379] on div "Janela de atendimento Grade de atendimento Capacidade Transportadoras Veículos …" at bounding box center [765, 329] width 1531 height 659
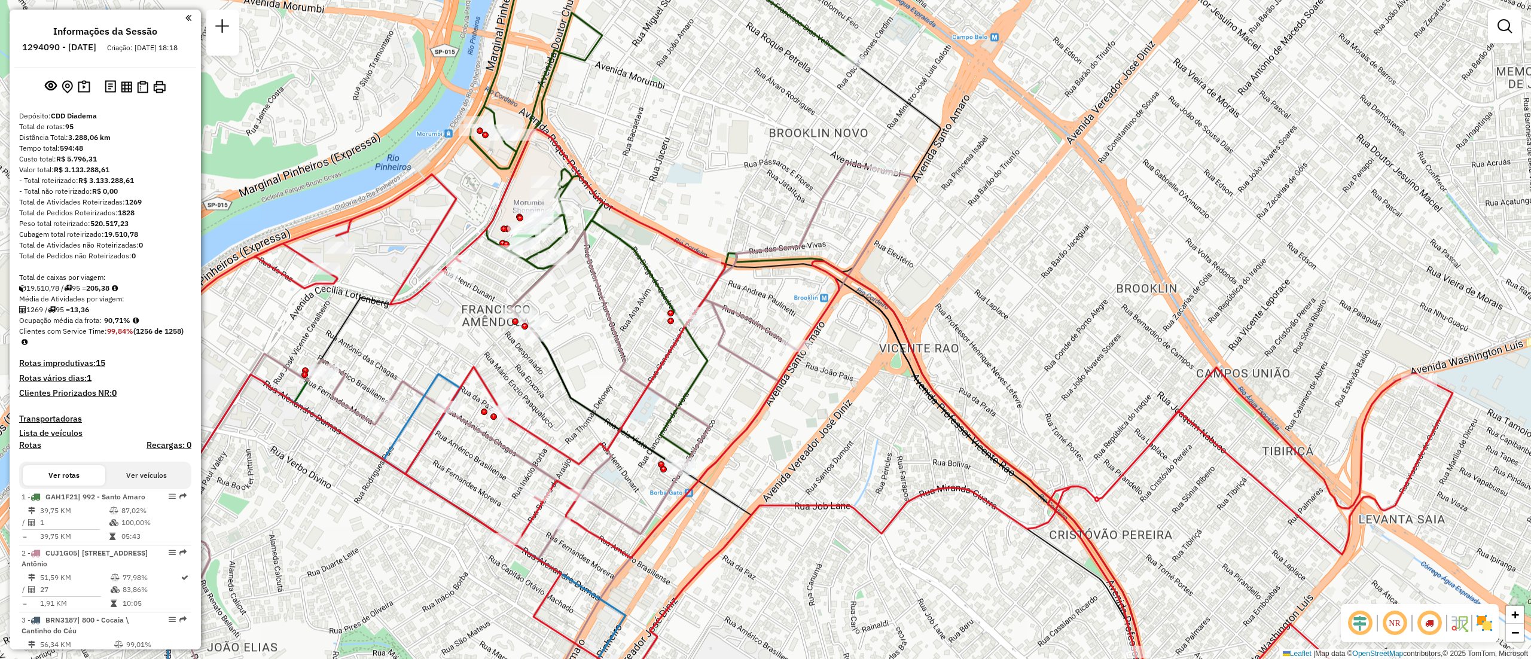
scroll to position [769, 0]
